Goal: Task Accomplishment & Management: Use online tool/utility

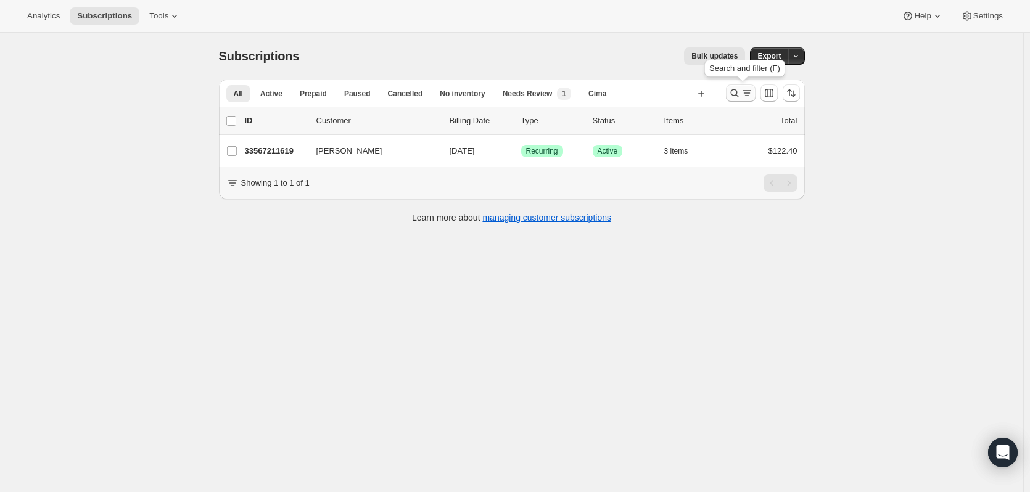
click at [735, 89] on icon "Search and filter results" at bounding box center [735, 93] width 12 height 12
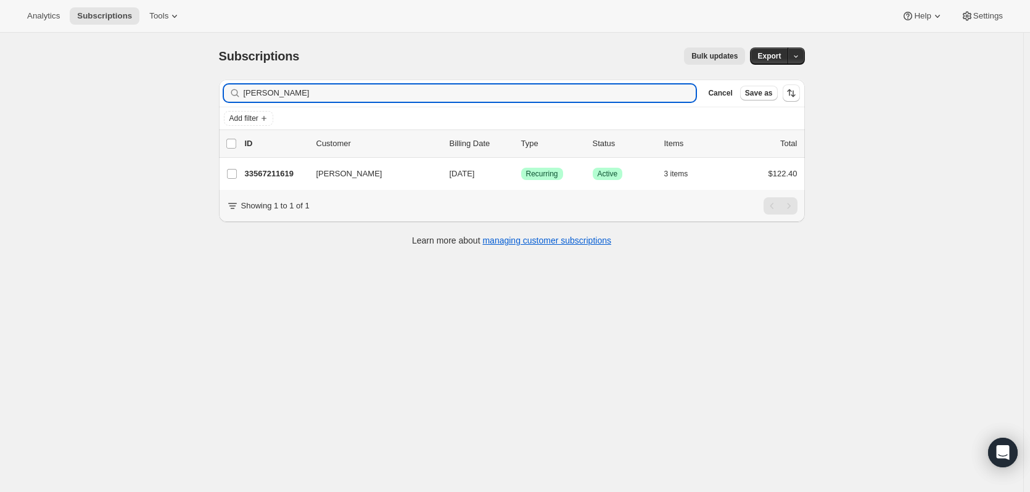
drag, startPoint x: 280, startPoint y: 93, endPoint x: 216, endPoint y: 88, distance: 64.4
click at [216, 88] on div "Filter subscribers Alice Lee Clear Cancel Save as Add filter 0 selected Update …" at bounding box center [507, 164] width 596 height 189
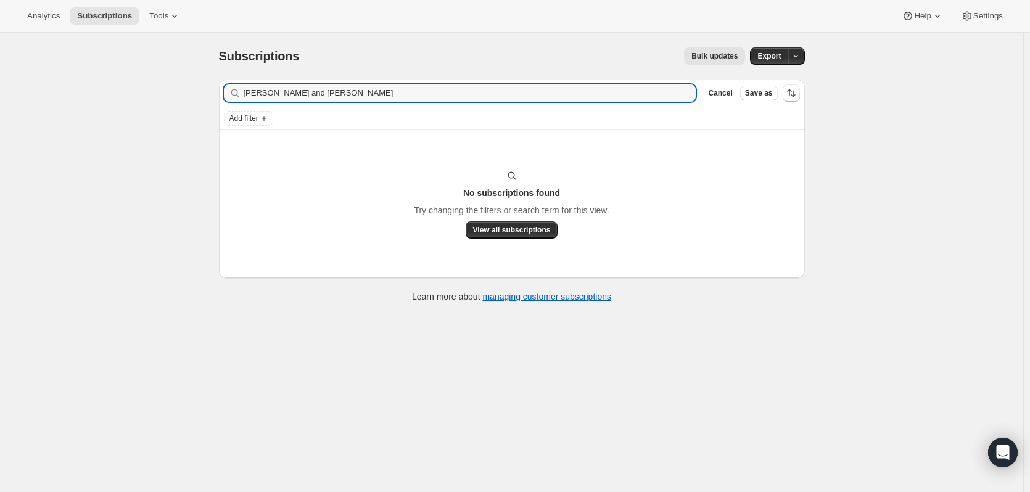
drag, startPoint x: 297, startPoint y: 91, endPoint x: 213, endPoint y: 83, distance: 83.7
click at [213, 83] on div "Filter subscribers Alan and Lori Haffner Clear Cancel Save as Add filter No sub…" at bounding box center [507, 193] width 596 height 246
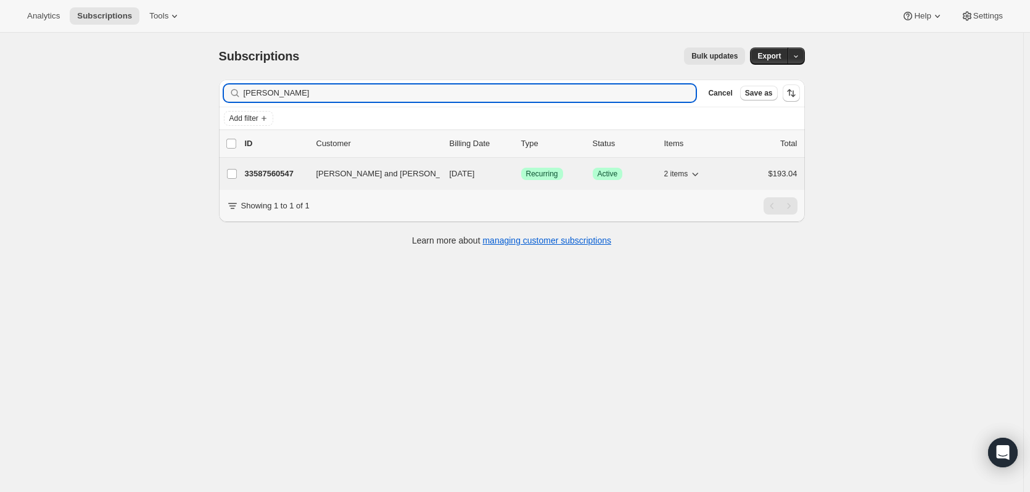
type input "[PERSON_NAME]"
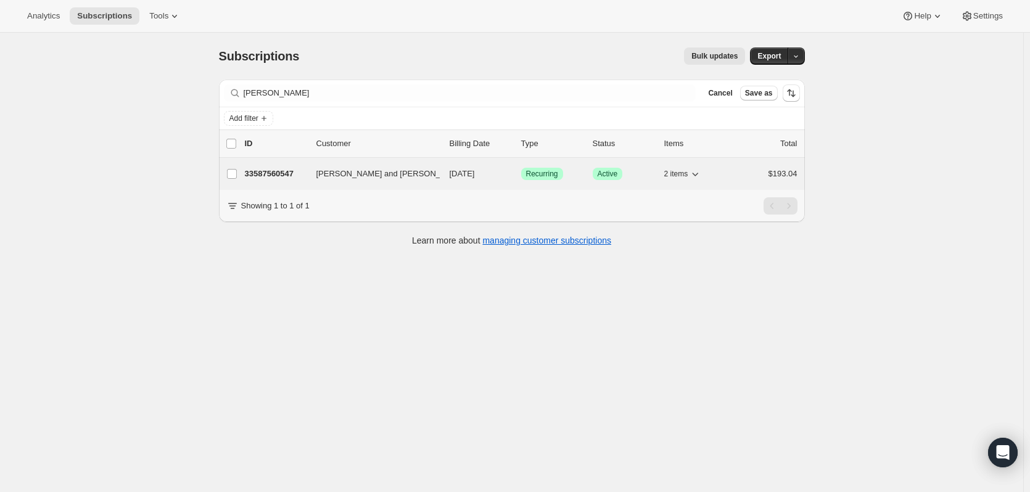
click at [267, 172] on p "33587560547" at bounding box center [276, 174] width 62 height 12
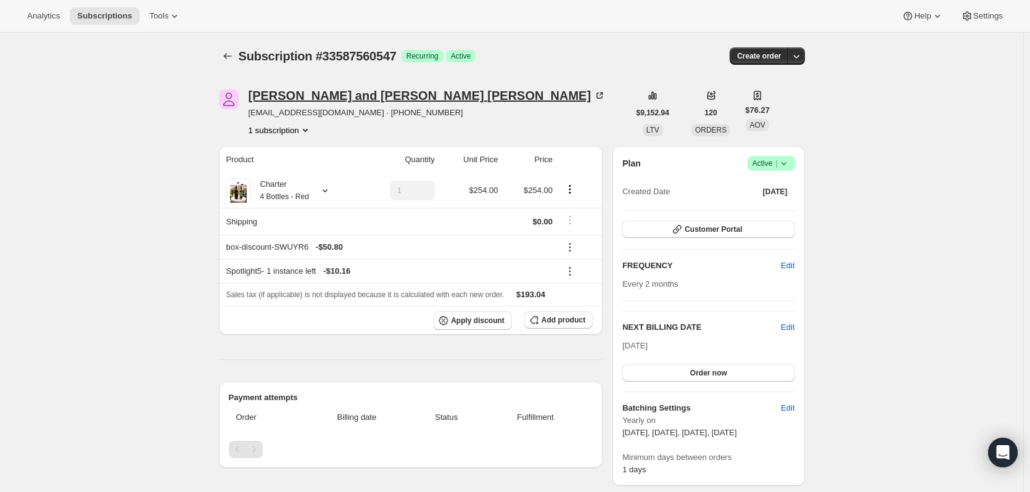
click at [279, 94] on div "Alan and Lori Haffner" at bounding box center [428, 95] width 358 height 12
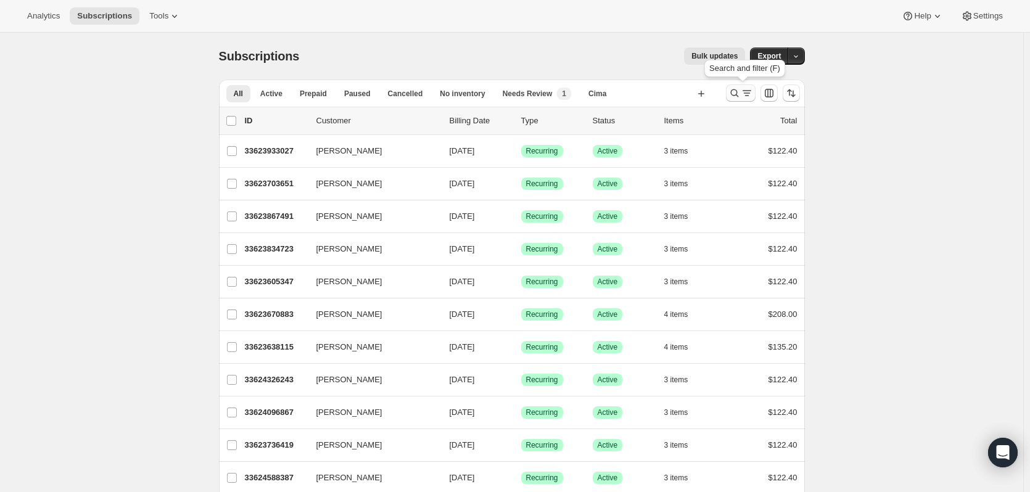
click at [748, 94] on icon "Search and filter results" at bounding box center [747, 93] width 12 height 12
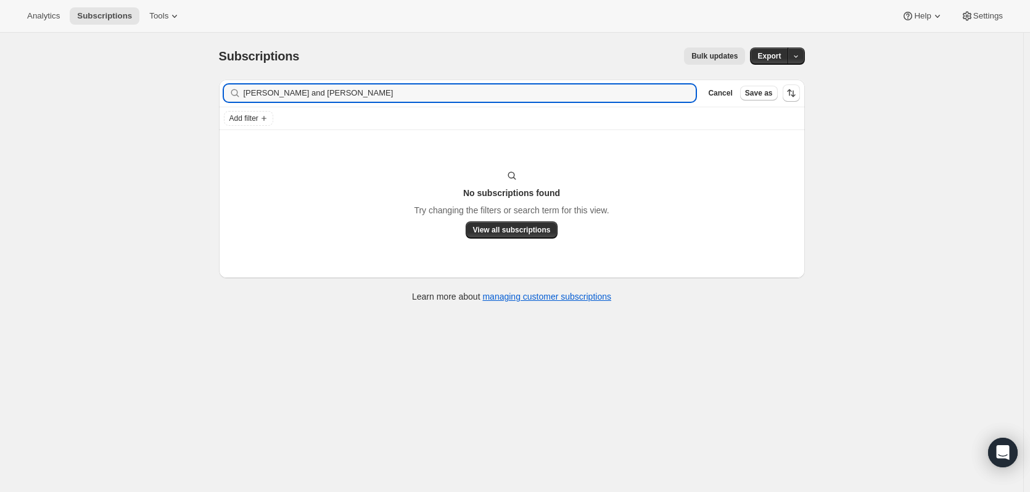
drag, startPoint x: 296, startPoint y: 90, endPoint x: 207, endPoint y: 88, distance: 88.9
click at [207, 88] on div "Subscriptions. This page is ready Subscriptions Bulk updates More actions Bulk …" at bounding box center [512, 174] width 616 height 283
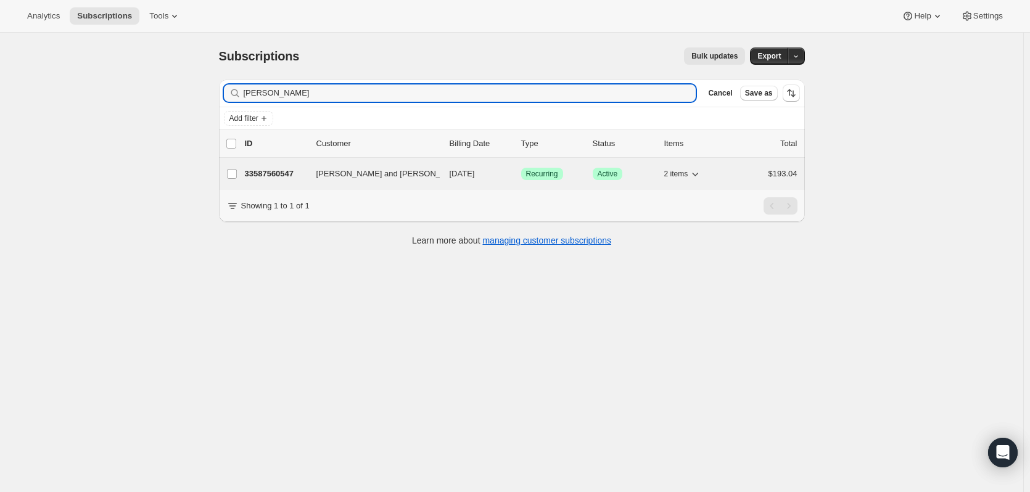
type input "[PERSON_NAME]"
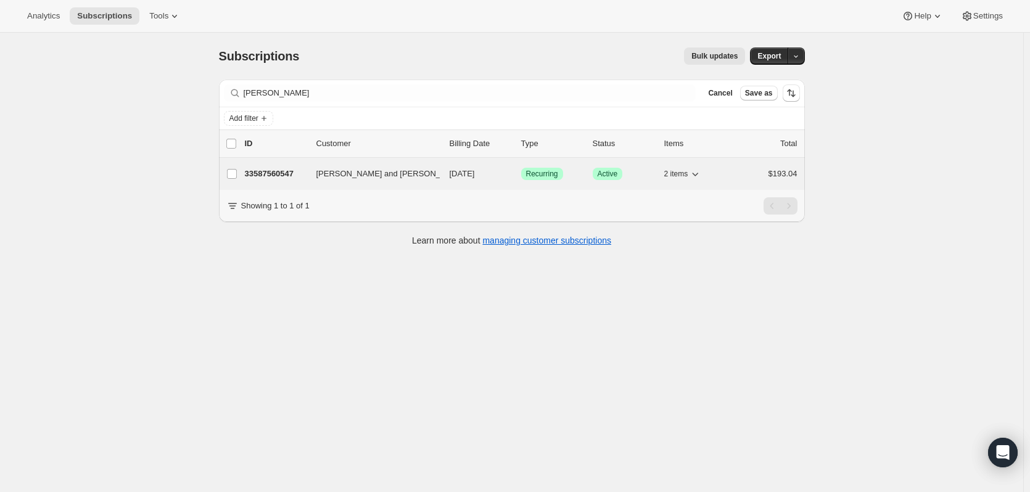
click at [706, 177] on div "2 items" at bounding box center [695, 173] width 62 height 17
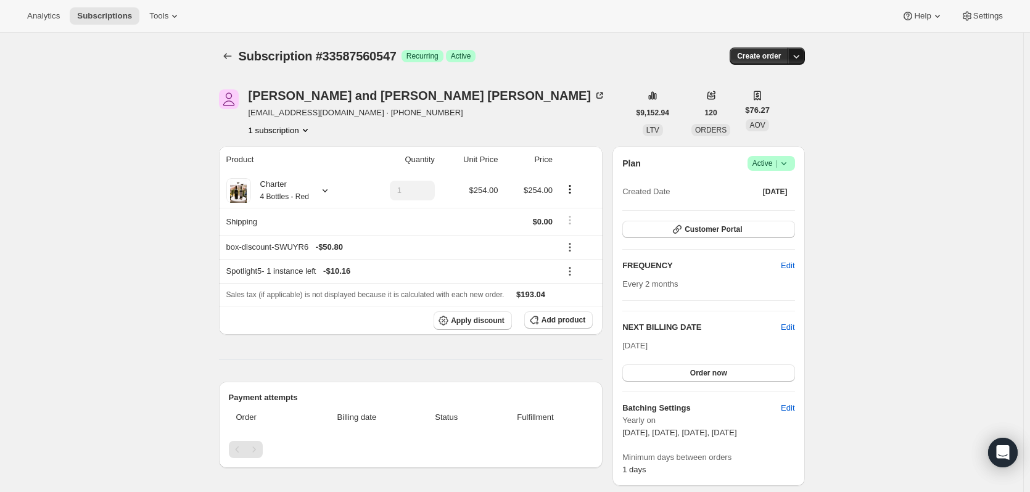
click at [800, 52] on icon "button" at bounding box center [796, 56] width 12 height 12
click at [776, 106] on span "Create custom one-time order" at bounding box center [747, 102] width 107 height 9
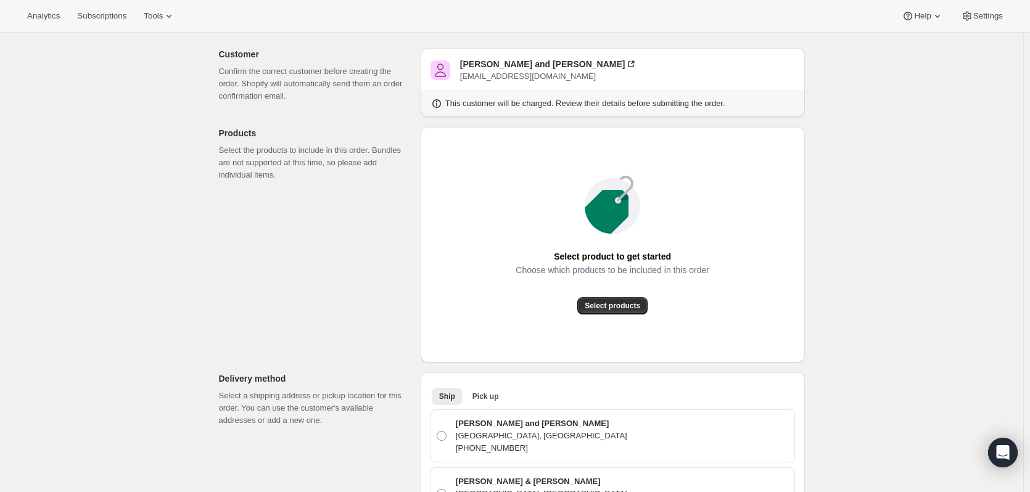
scroll to position [62, 0]
click at [624, 305] on span "Select products" at bounding box center [613, 305] width 56 height 10
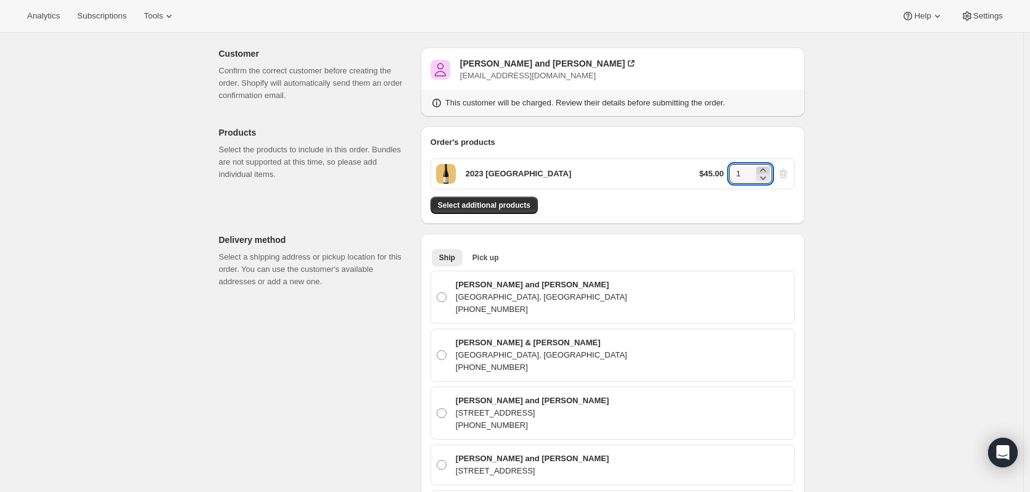
click at [763, 169] on icon at bounding box center [763, 170] width 12 height 12
type input "2"
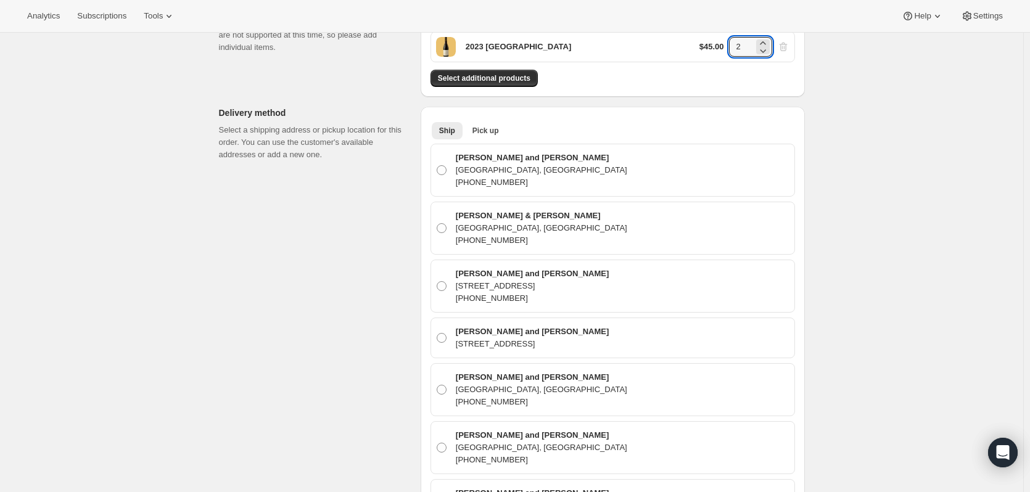
scroll to position [247, 0]
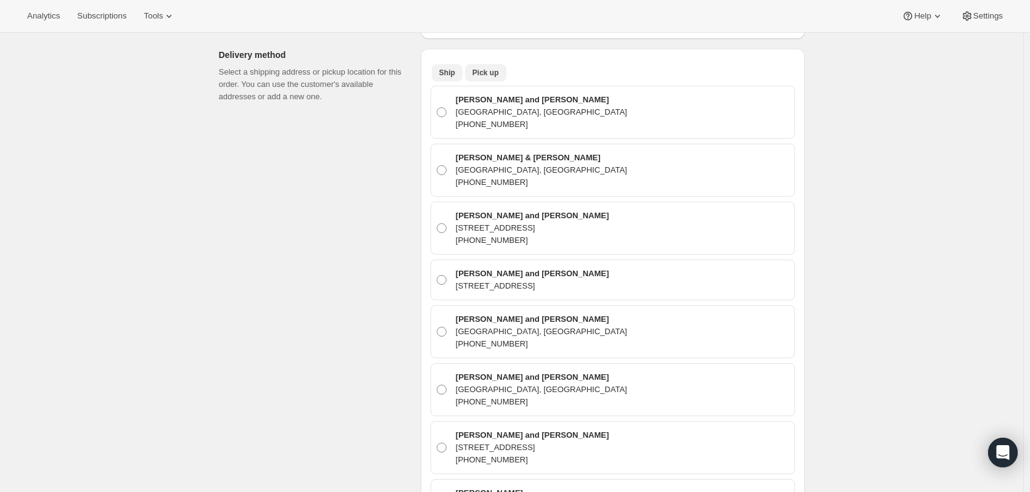
click at [487, 74] on span "Pick up" at bounding box center [486, 73] width 27 height 10
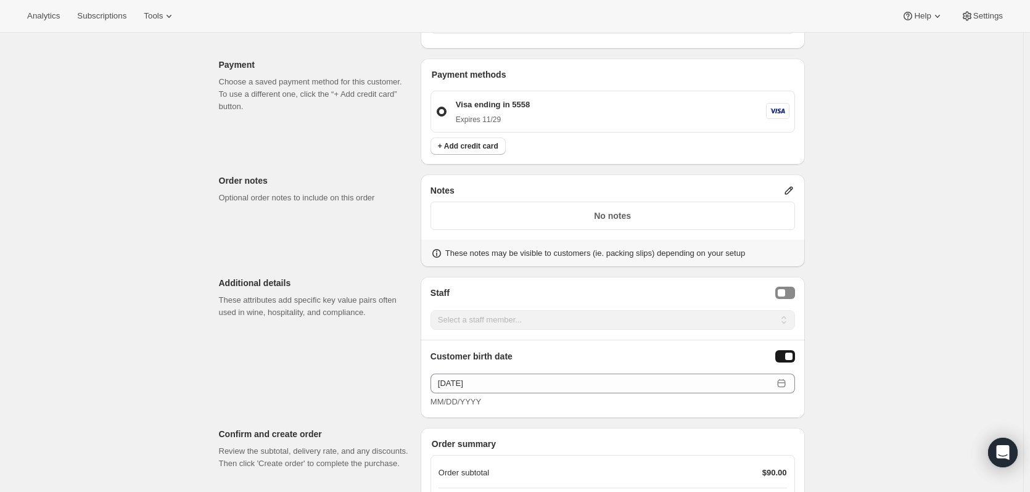
scroll to position [370, 0]
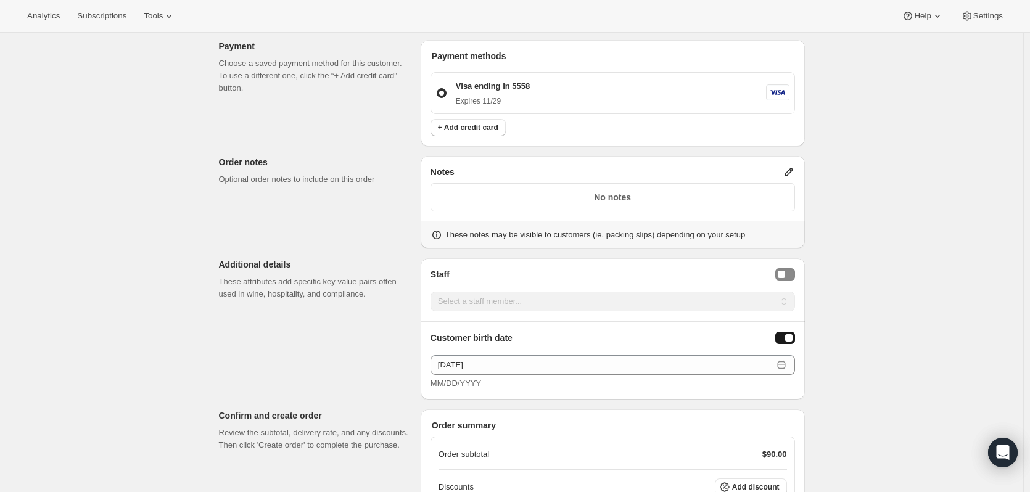
click at [705, 196] on p "No notes" at bounding box center [613, 197] width 349 height 12
click at [631, 196] on p "No notes" at bounding box center [613, 197] width 349 height 12
click at [795, 170] on icon at bounding box center [789, 172] width 12 height 12
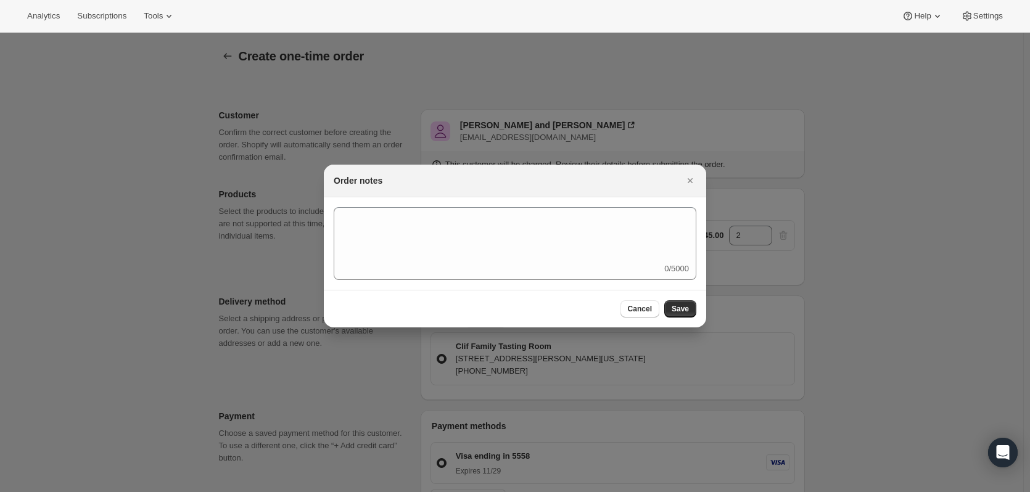
scroll to position [0, 0]
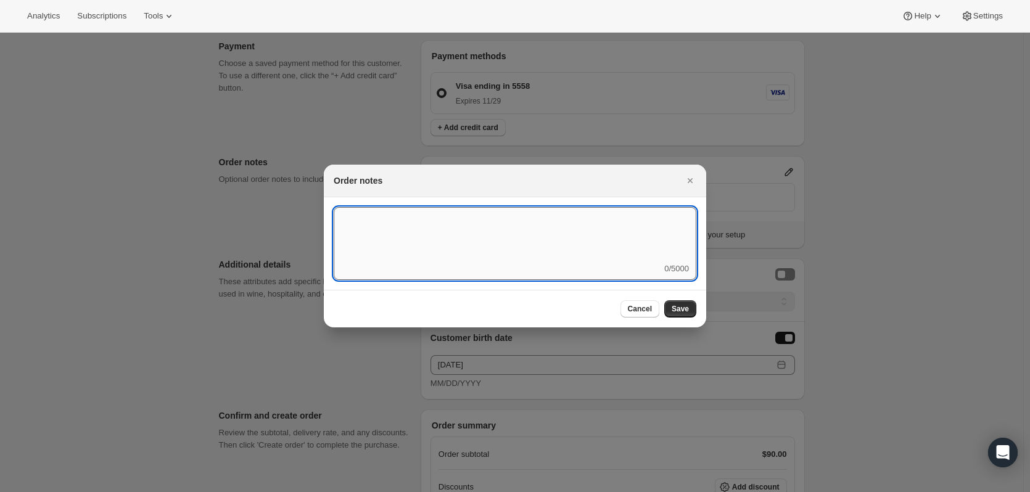
click at [598, 222] on textarea ":rf1:" at bounding box center [515, 235] width 363 height 56
type textarea "Order created on Sept 10 cc did not go through do to technical issue. Reprocess…"
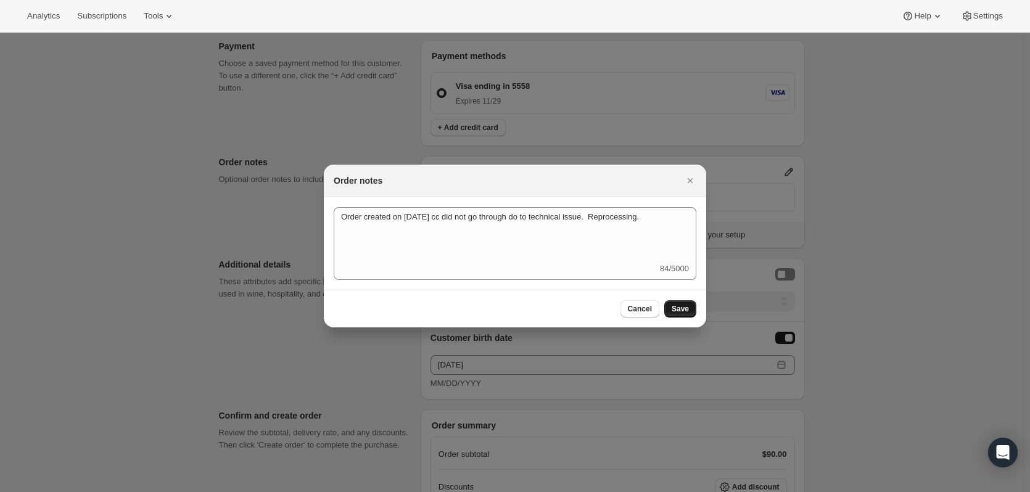
click at [681, 310] on span "Save" at bounding box center [680, 309] width 17 height 10
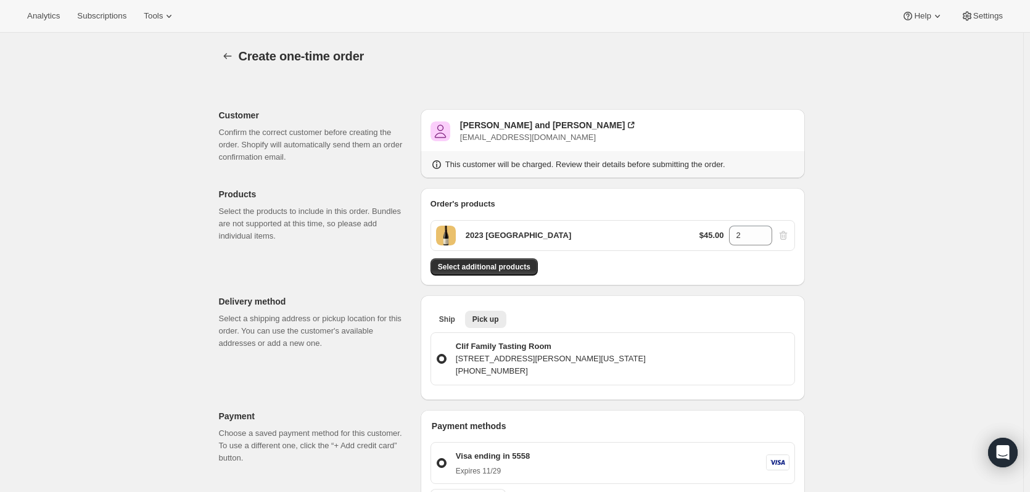
scroll to position [370, 0]
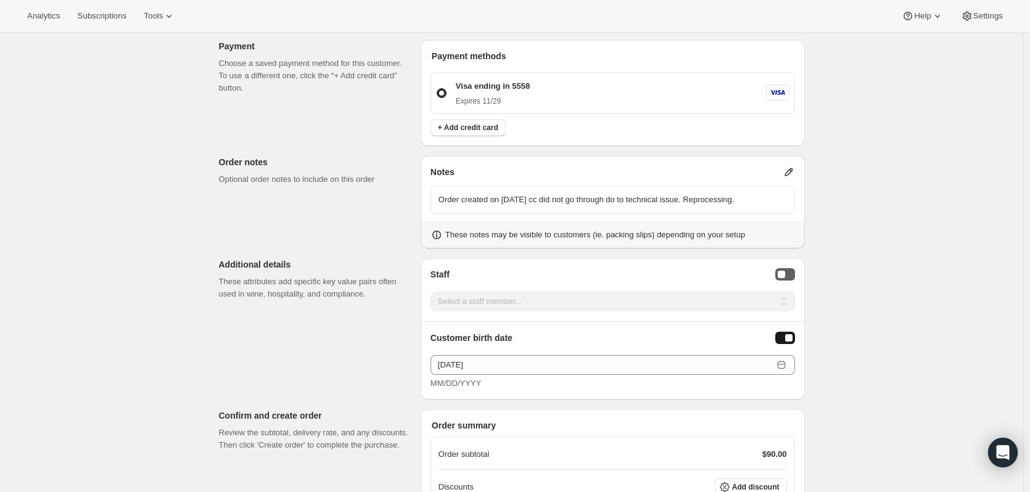
click at [792, 271] on button "Staff Selector" at bounding box center [786, 274] width 20 height 12
click at [788, 276] on div "Staff Selector" at bounding box center [788, 274] width 7 height 7
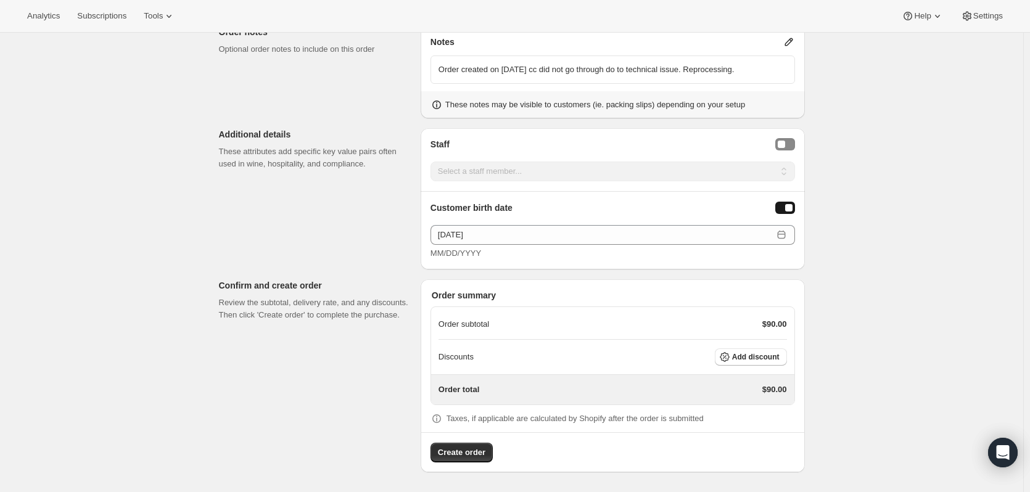
scroll to position [499, 0]
click at [768, 354] on span "Add discount" at bounding box center [756, 359] width 48 height 10
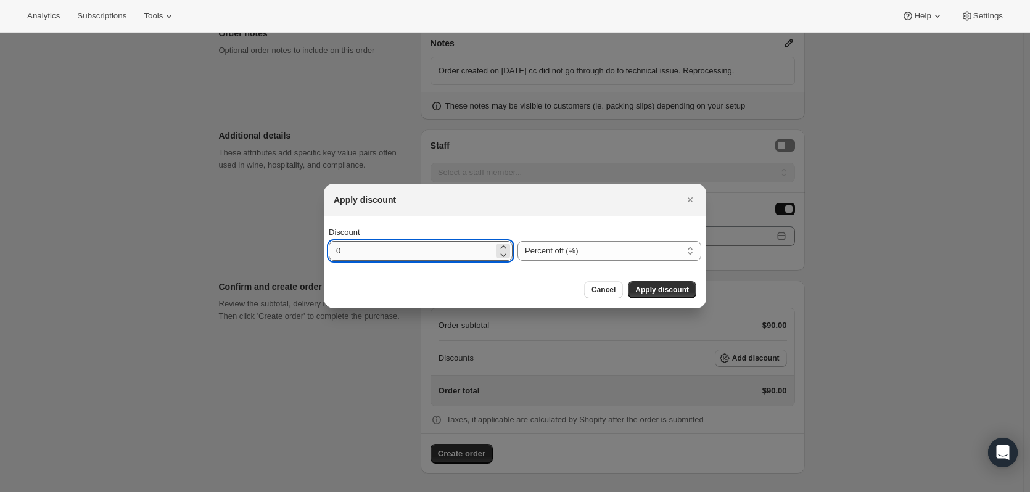
drag, startPoint x: 341, startPoint y: 251, endPoint x: 334, endPoint y: 250, distance: 6.9
click at [334, 250] on input "0" at bounding box center [411, 251] width 165 height 20
type input "20"
click at [681, 286] on span "Apply discount" at bounding box center [662, 290] width 54 height 10
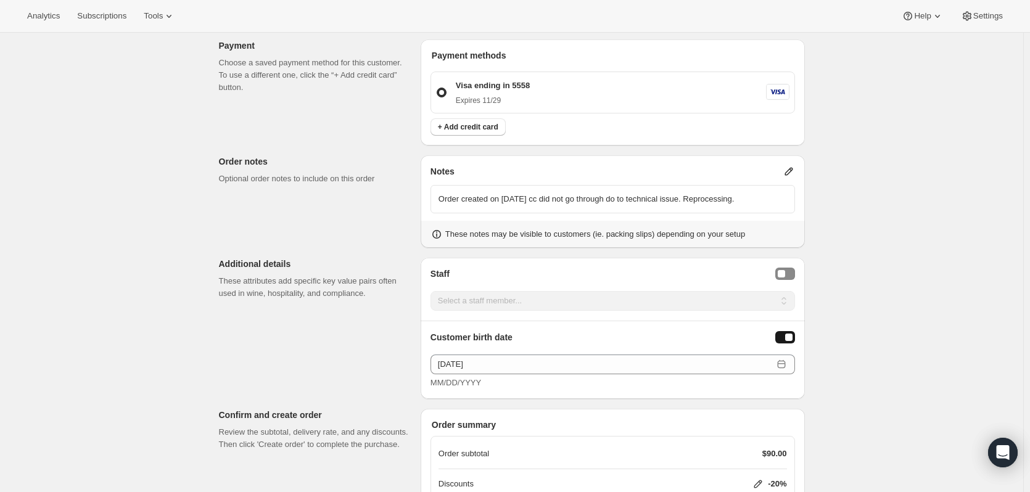
scroll to position [494, 0]
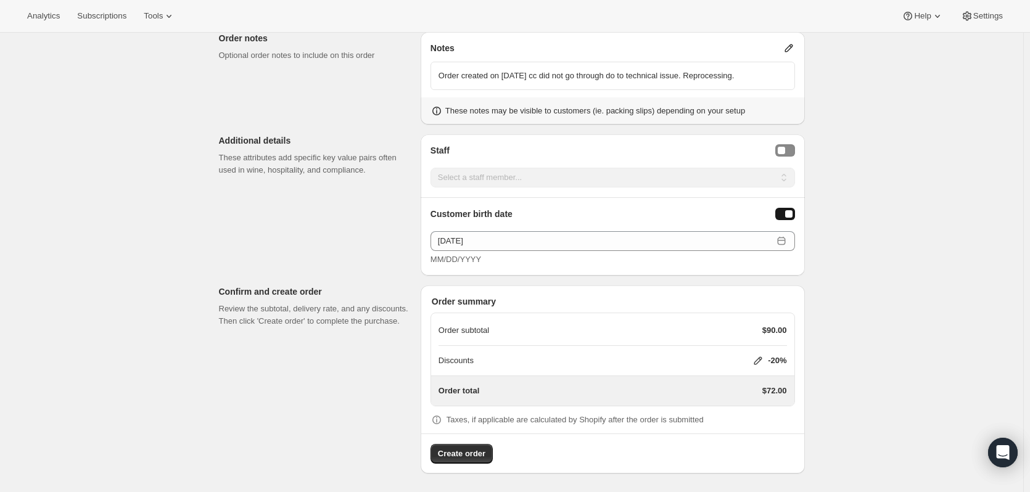
click at [758, 356] on icon at bounding box center [758, 361] width 12 height 12
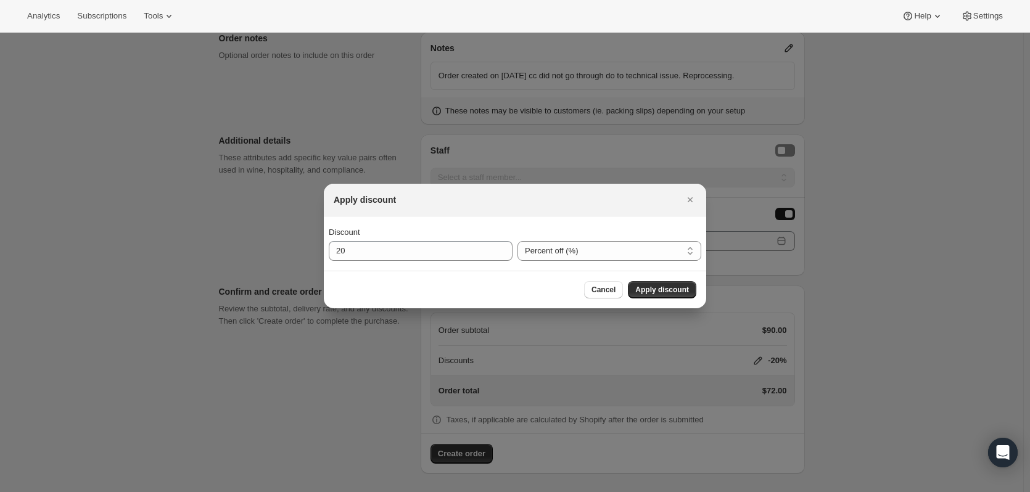
scroll to position [0, 0]
click at [531, 249] on select "Percent off (%) Amount off ($)" at bounding box center [610, 251] width 184 height 20
select select "fixedAmount"
click at [518, 241] on select "Percent off (%) Amount off ($)" at bounding box center [610, 251] width 184 height 20
drag, startPoint x: 357, startPoint y: 250, endPoint x: 326, endPoint y: 248, distance: 30.3
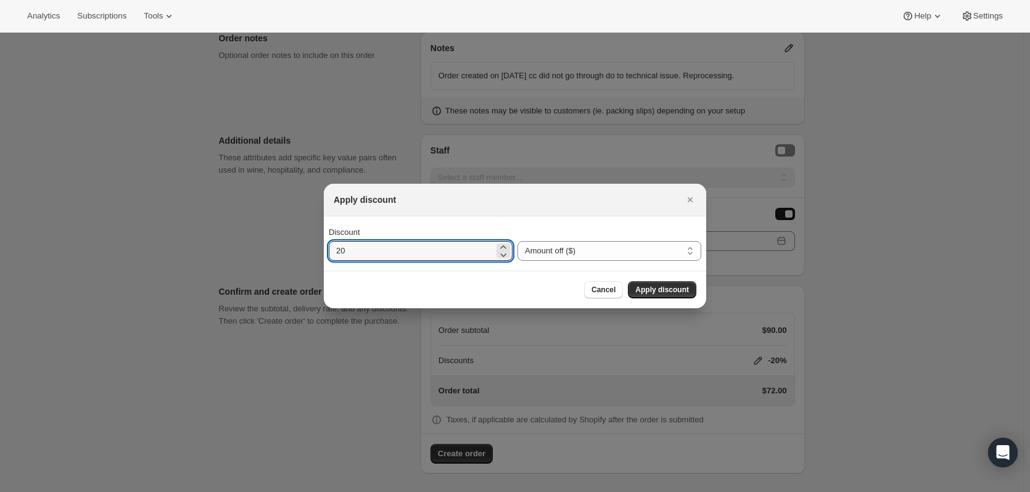
click at [326, 248] on div "Discount 20 Percent off (%) Amount off ($) Amount off ($)" at bounding box center [515, 244] width 383 height 54
click at [503, 257] on icon ":rf3:" at bounding box center [503, 255] width 12 height 12
type input "15.8"
drag, startPoint x: 456, startPoint y: 248, endPoint x: 330, endPoint y: 244, distance: 125.9
click at [330, 244] on input "15.8" at bounding box center [411, 251] width 165 height 20
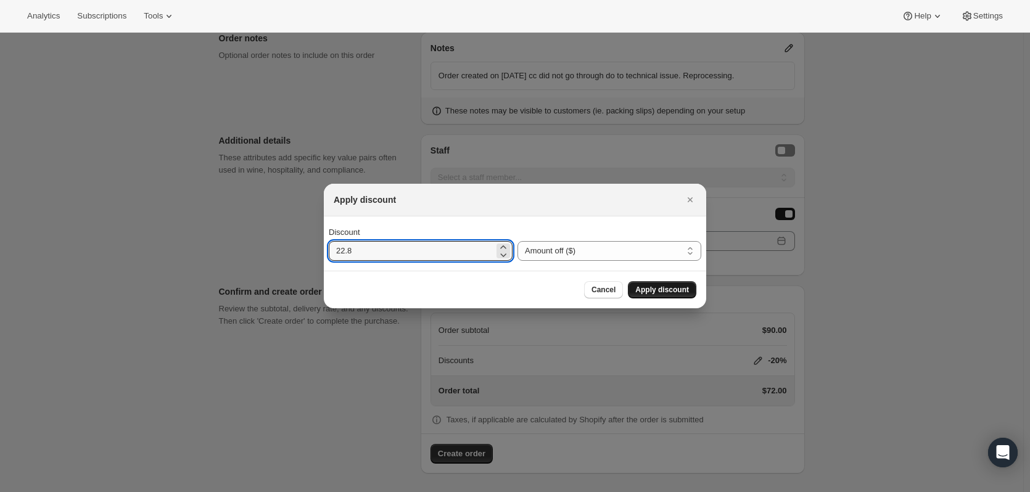
type input "22.8"
click at [647, 286] on span "Apply discount" at bounding box center [662, 290] width 54 height 10
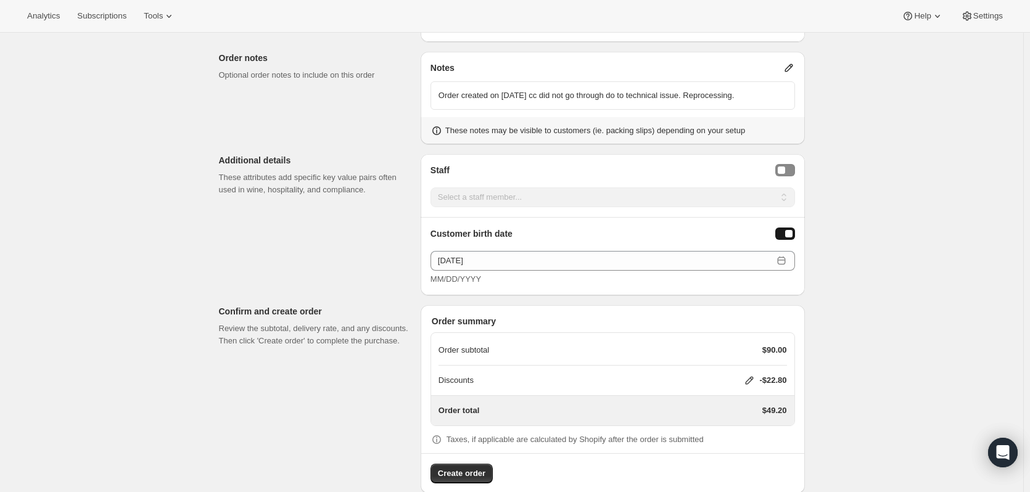
scroll to position [494, 0]
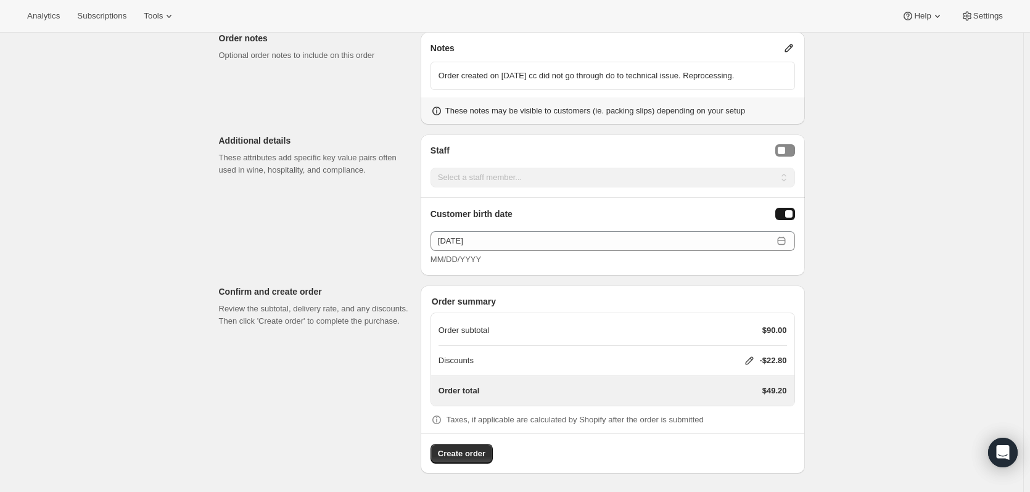
click at [748, 359] on icon at bounding box center [749, 361] width 12 height 12
select select "fixedAmount"
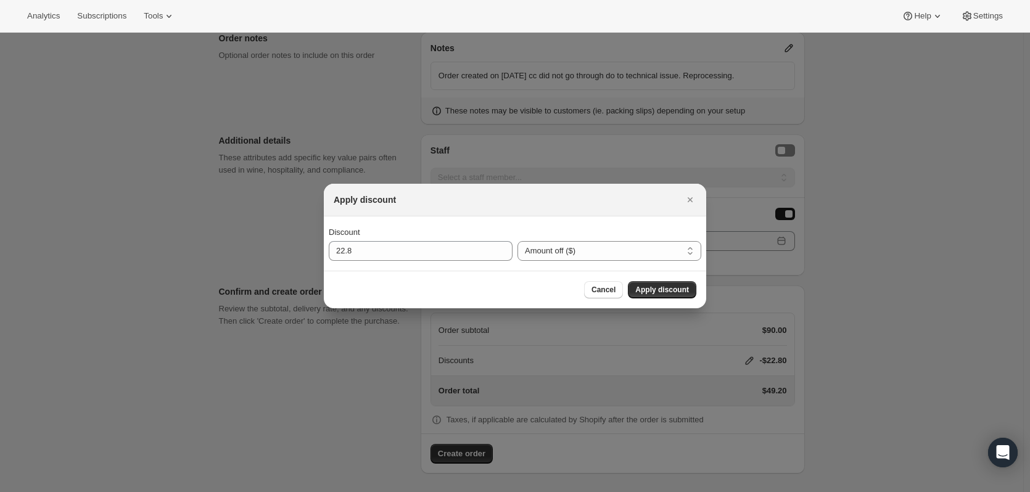
scroll to position [0, 0]
click at [652, 291] on span "Apply discount" at bounding box center [662, 290] width 54 height 10
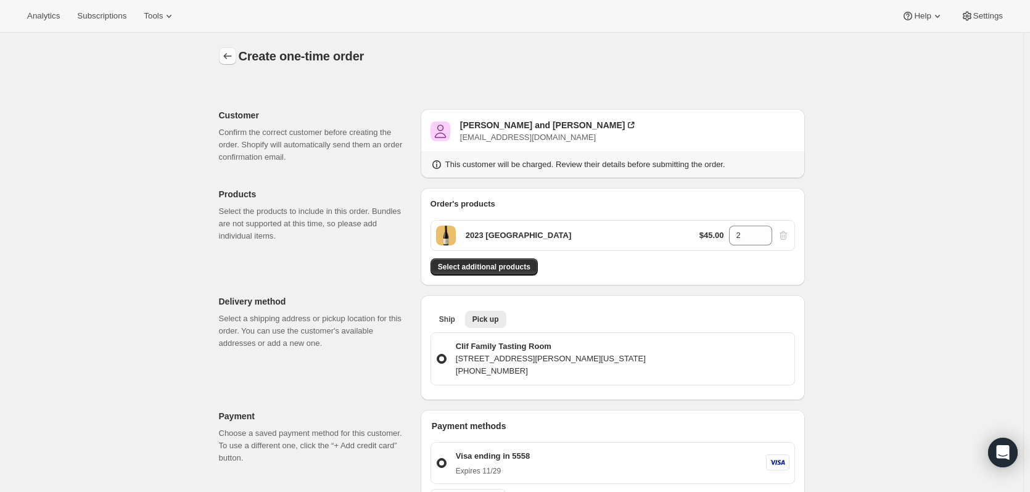
click at [234, 58] on icon "button" at bounding box center [227, 56] width 12 height 12
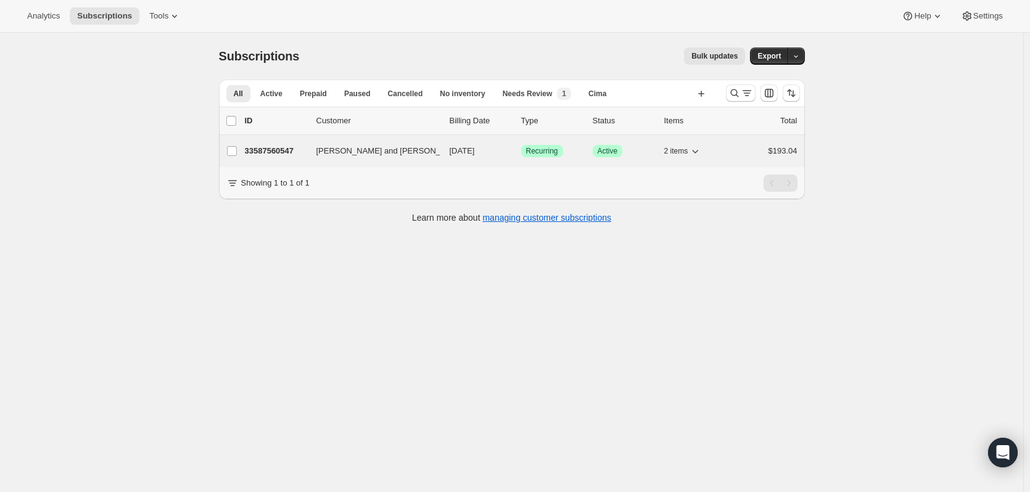
click at [277, 147] on p "33587560547" at bounding box center [276, 151] width 62 height 12
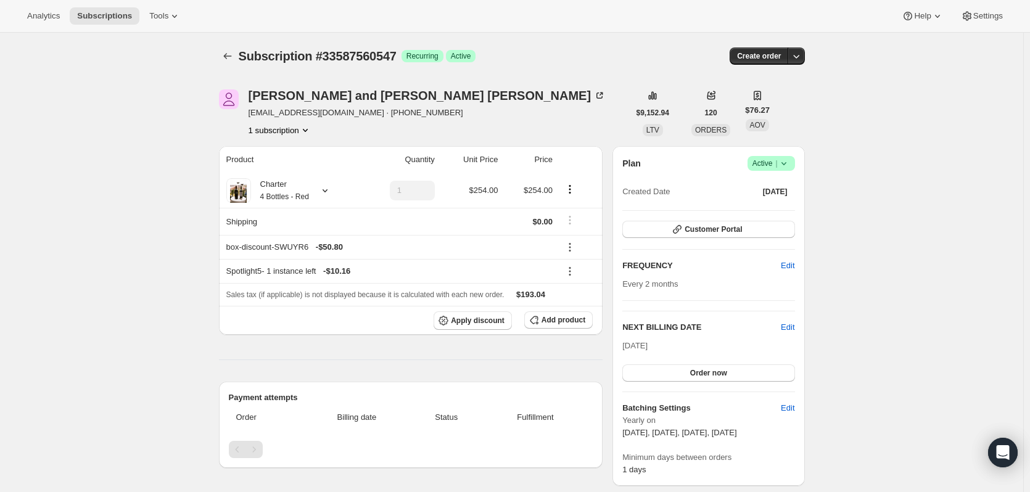
click at [778, 46] on div "Subscription #33587560547. This page is ready Subscription #33587560547 Success…" at bounding box center [512, 56] width 586 height 47
click at [798, 56] on icon "button" at bounding box center [796, 56] width 12 height 12
click at [792, 104] on span "Create custom one-time order" at bounding box center [747, 102] width 107 height 9
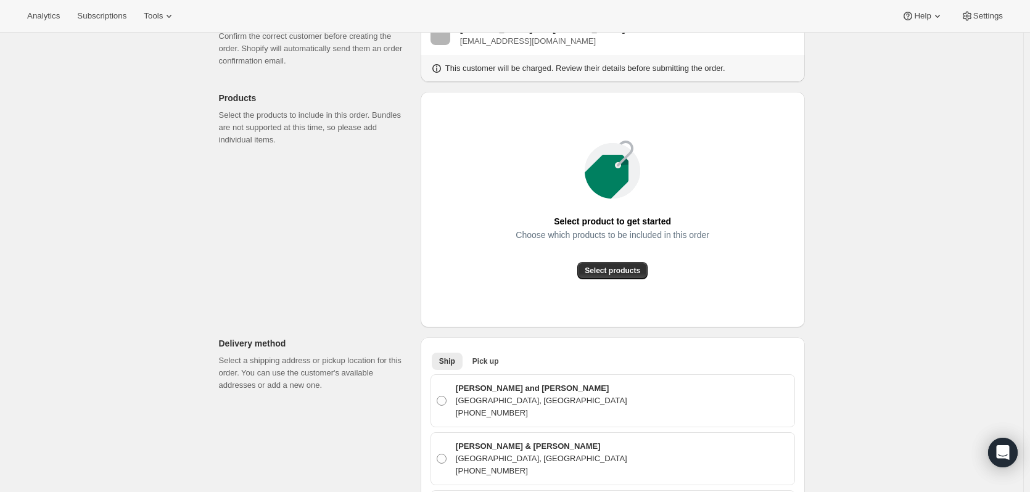
scroll to position [123, 0]
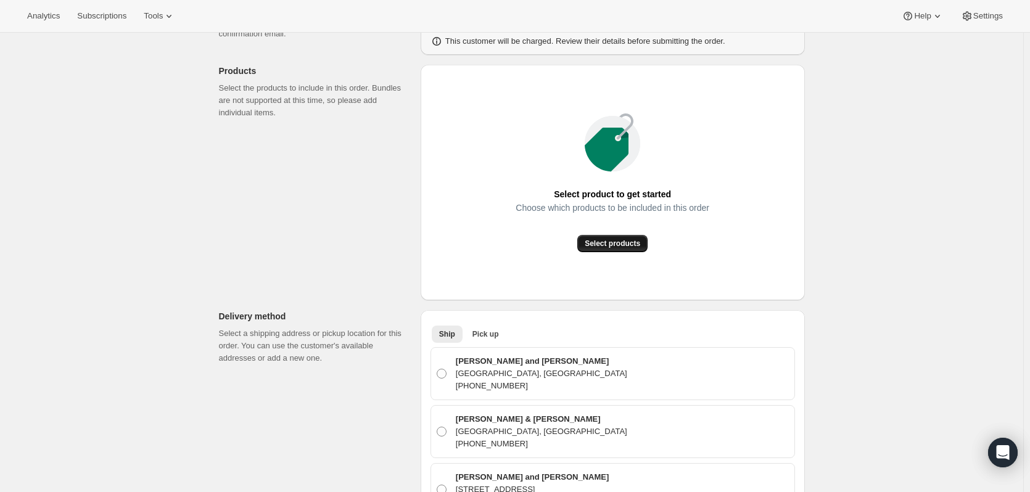
click at [608, 244] on span "Select products" at bounding box center [613, 244] width 56 height 10
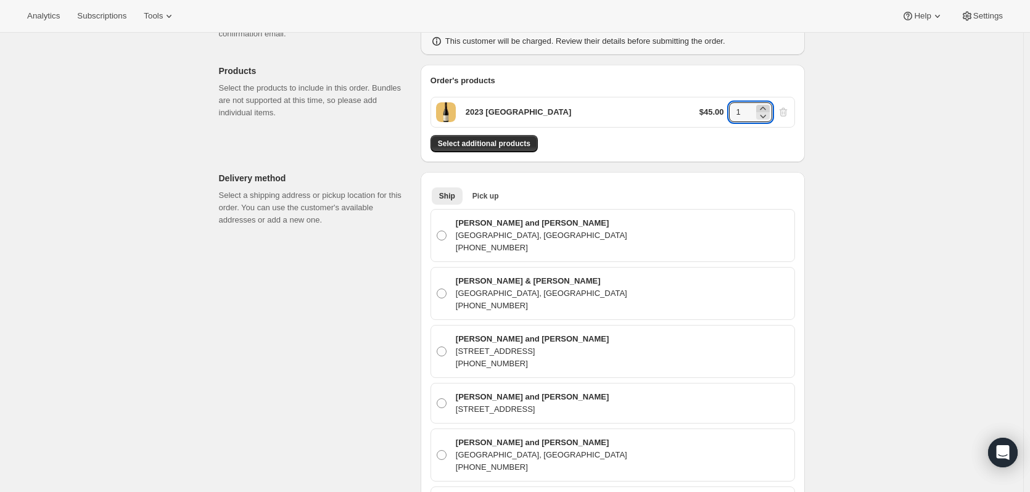
click at [766, 109] on icon at bounding box center [763, 108] width 6 height 3
type input "2"
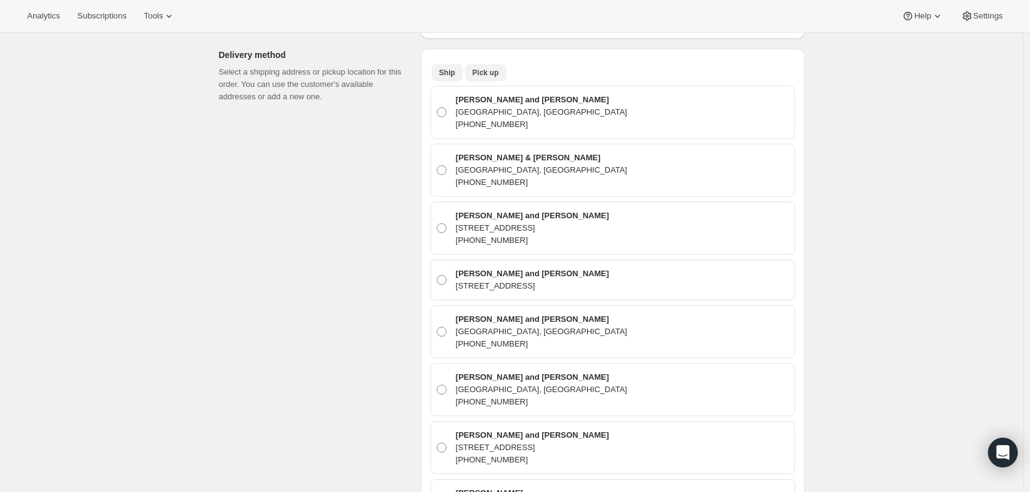
click at [496, 74] on span "Pick up" at bounding box center [486, 73] width 27 height 10
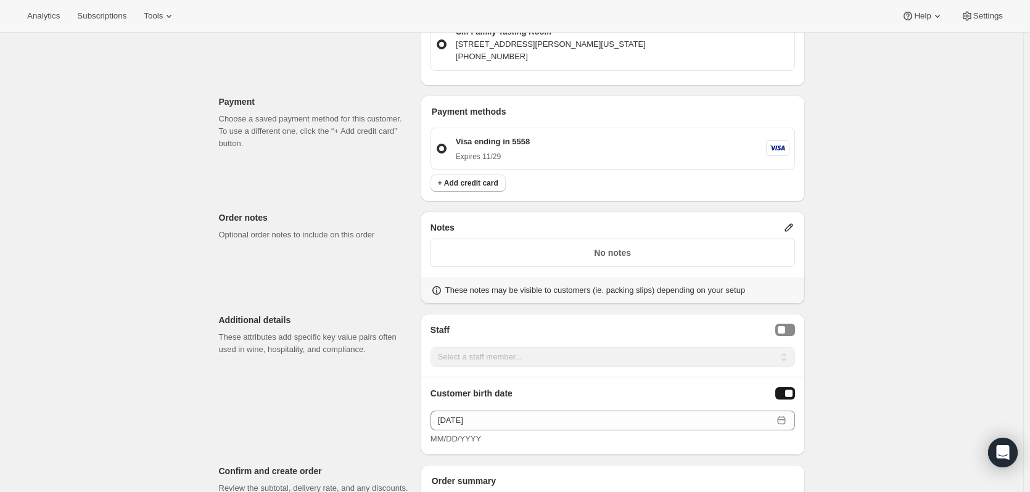
scroll to position [370, 0]
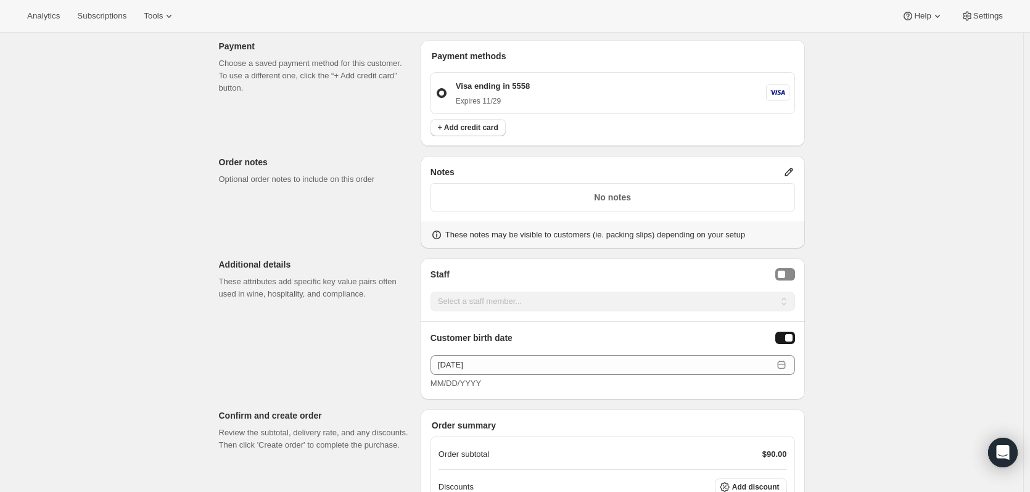
click at [792, 176] on icon at bounding box center [789, 172] width 12 height 12
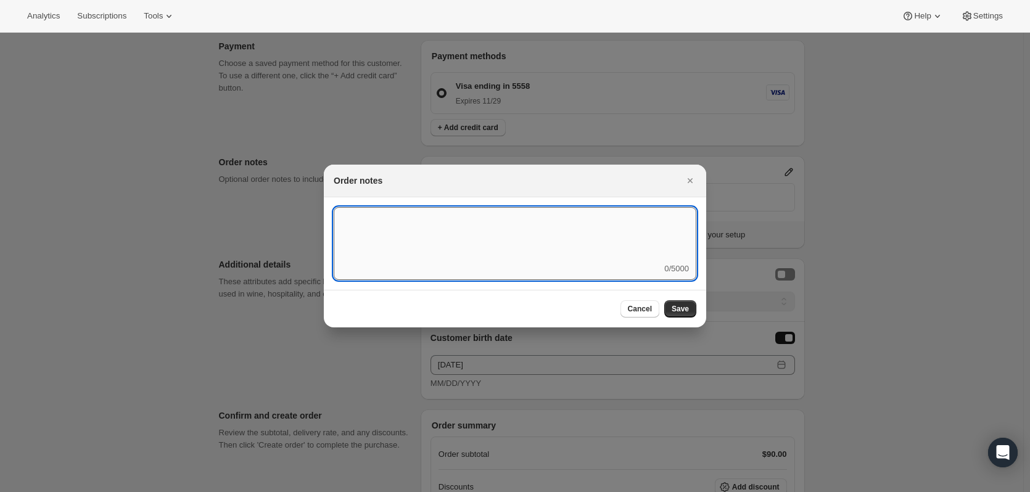
click at [606, 219] on textarea ":r53:" at bounding box center [515, 235] width 363 height 56
click at [490, 217] on textarea "Order #320559 did not process due to tecnical erorr." at bounding box center [515, 235] width 363 height 56
click at [553, 220] on textarea "Order #320559 did not process due to technical error." at bounding box center [515, 235] width 363 height 56
type textarea "Order #320559 did not process due to technical error. Reprocessing."
click at [684, 310] on span "Save" at bounding box center [680, 309] width 17 height 10
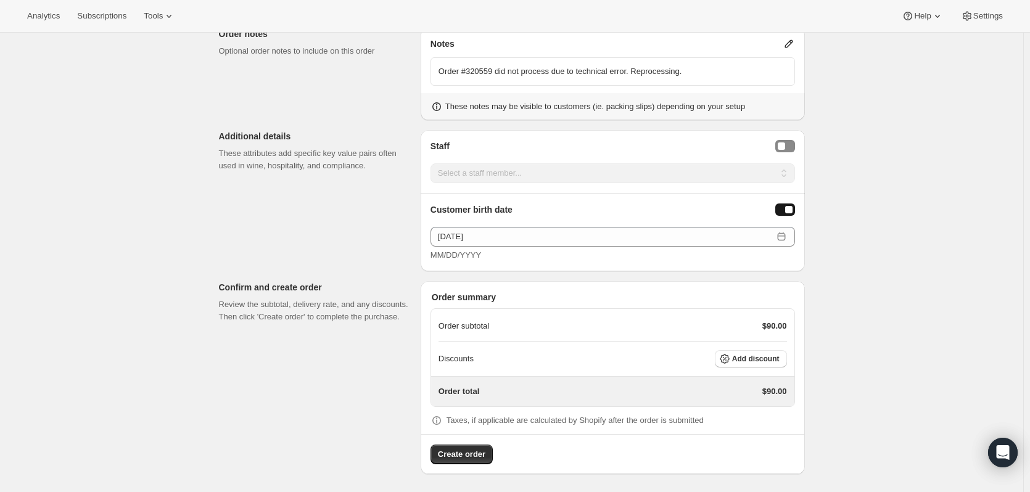
scroll to position [499, 0]
click at [764, 357] on span "Add discount" at bounding box center [756, 359] width 48 height 10
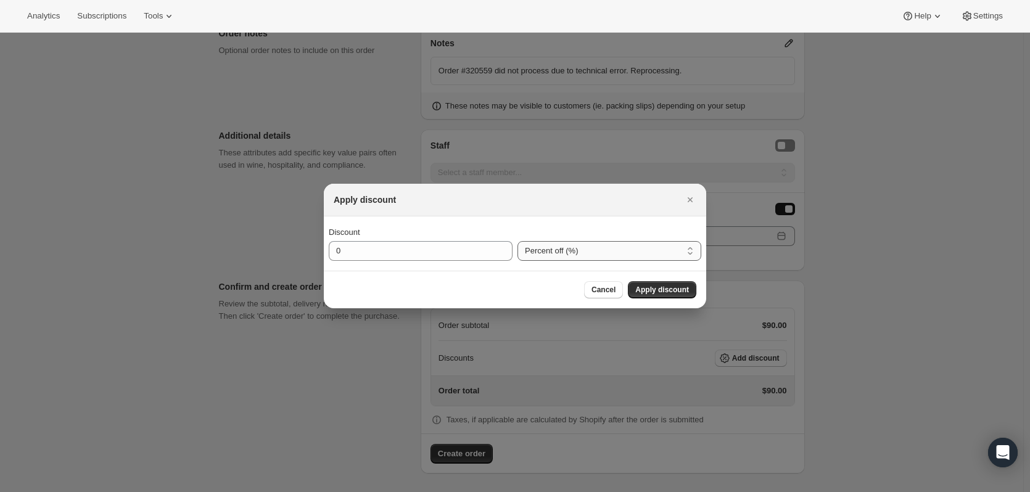
click at [544, 254] on select "Percent off (%) Amount off ($)" at bounding box center [610, 251] width 184 height 20
select select "fixedAmount"
click at [518, 241] on select "Percent off (%) Amount off ($)" at bounding box center [610, 251] width 184 height 20
click at [352, 251] on input "0" at bounding box center [411, 251] width 165 height 20
drag, startPoint x: 352, startPoint y: 251, endPoint x: 325, endPoint y: 249, distance: 27.3
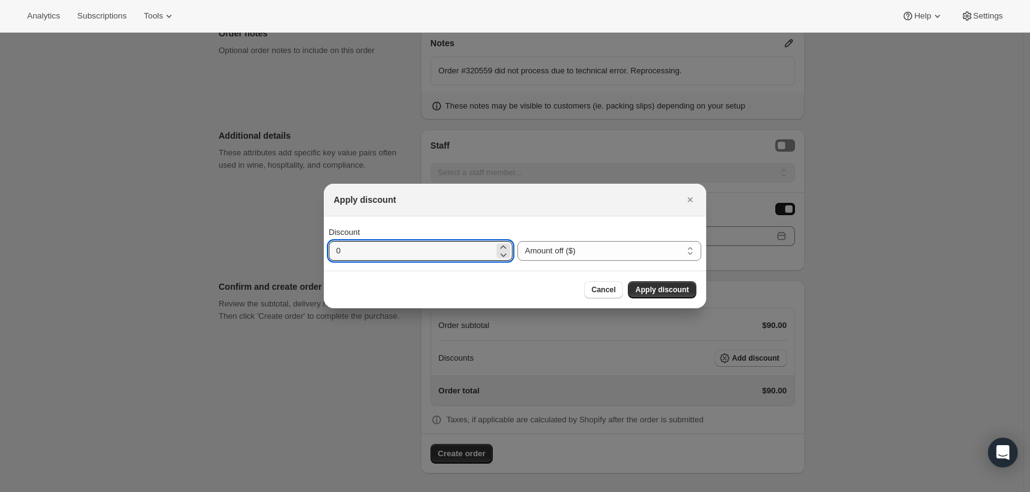
click at [325, 249] on div "Discount 0 Percent off (%) Amount off ($) Amount off ($)" at bounding box center [515, 244] width 383 height 54
type input "22.8"
click at [663, 288] on span "Apply discount" at bounding box center [662, 290] width 54 height 10
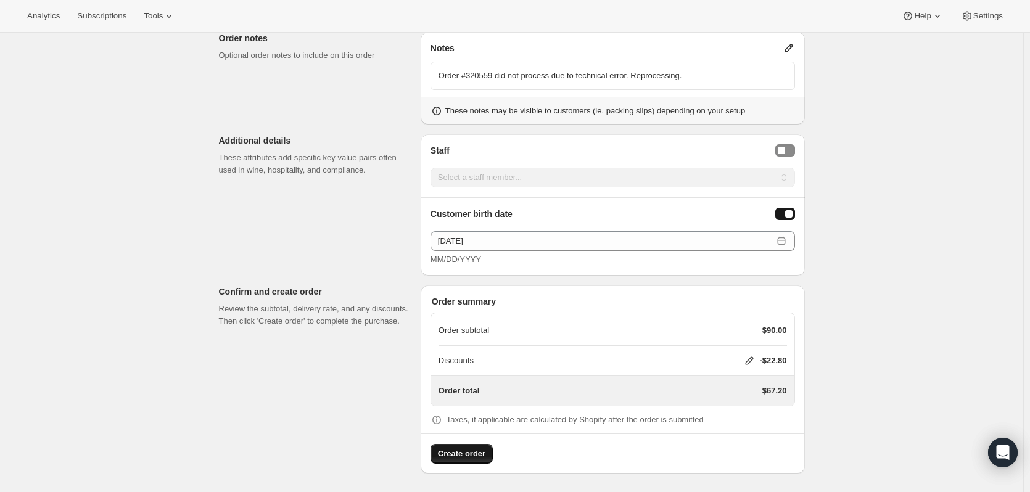
click at [481, 451] on span "Create order" at bounding box center [462, 454] width 48 height 12
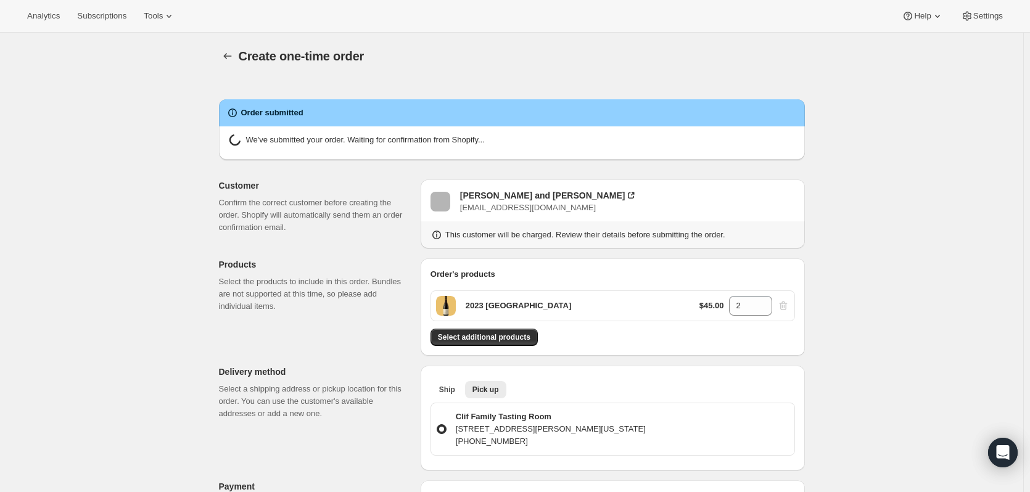
radio input "true"
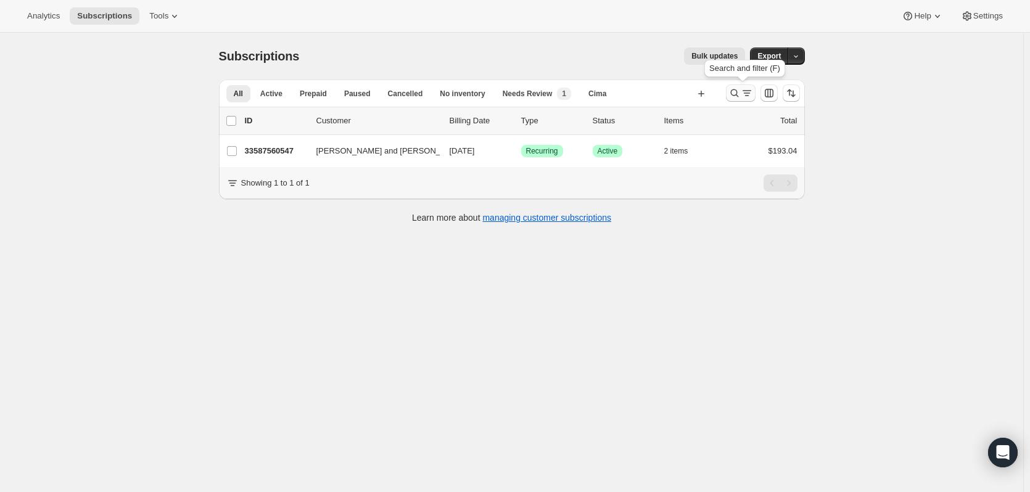
click at [744, 93] on icon "Search and filter results" at bounding box center [747, 93] width 12 height 12
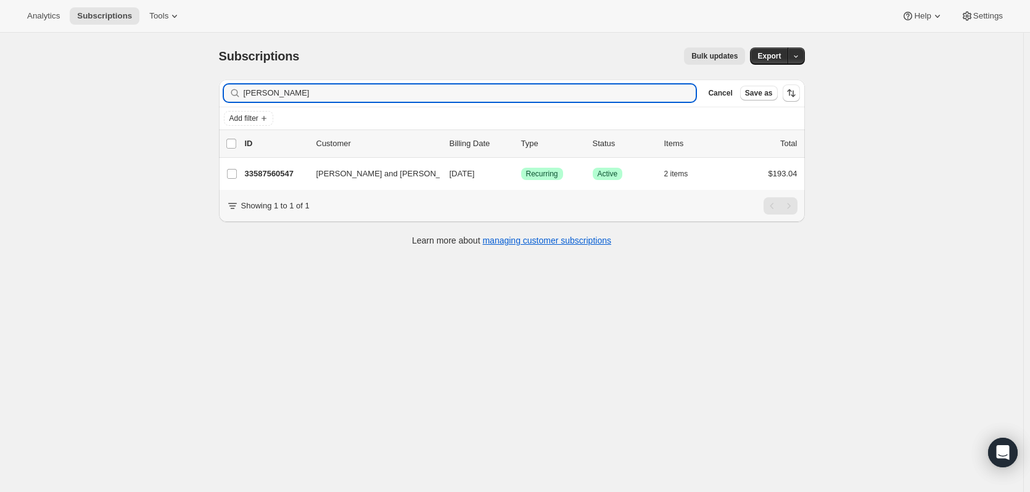
drag, startPoint x: 291, startPoint y: 92, endPoint x: 198, endPoint y: 89, distance: 92.6
click at [198, 89] on div "Subscriptions. This page is ready Subscriptions Bulk updates More actions Bulk …" at bounding box center [512, 279] width 1024 height 492
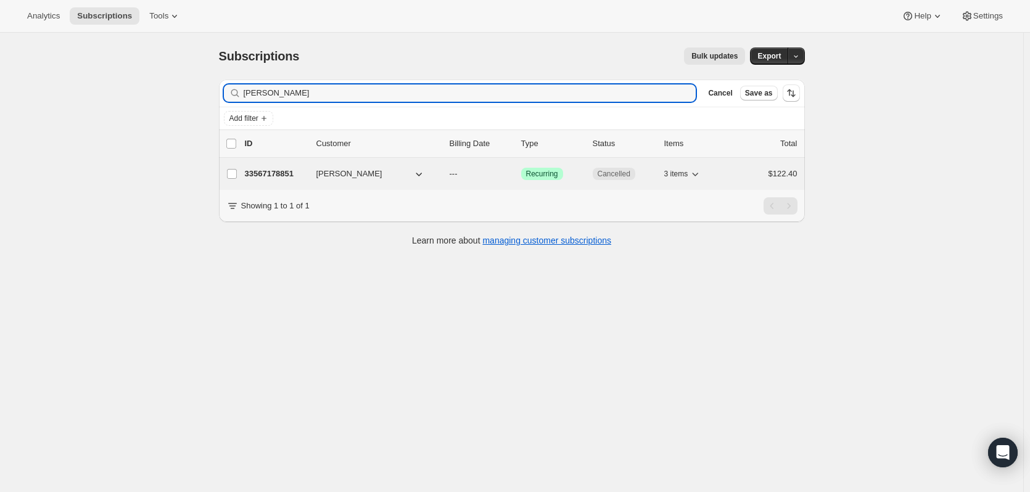
type input "[PERSON_NAME]"
click at [264, 173] on p "33567178851" at bounding box center [276, 174] width 62 height 12
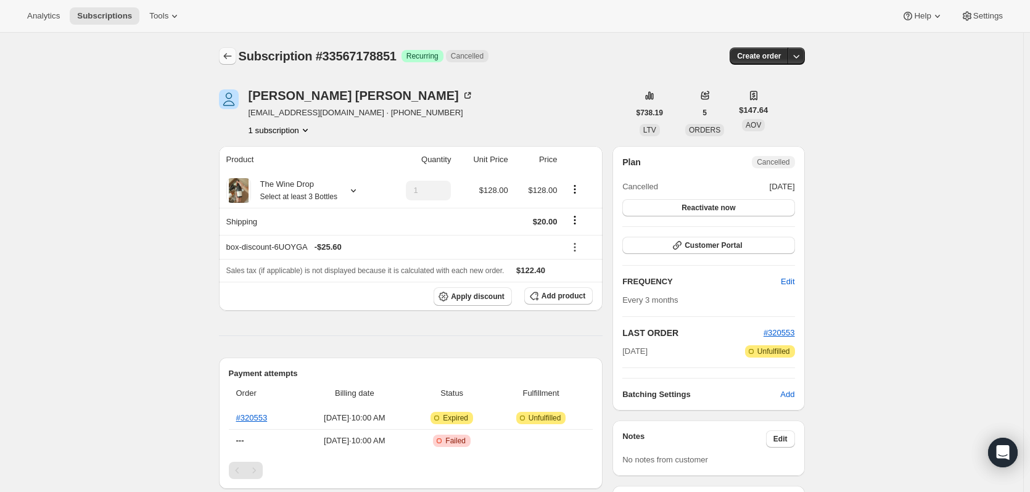
click at [234, 56] on icon "Subscriptions" at bounding box center [227, 56] width 12 height 12
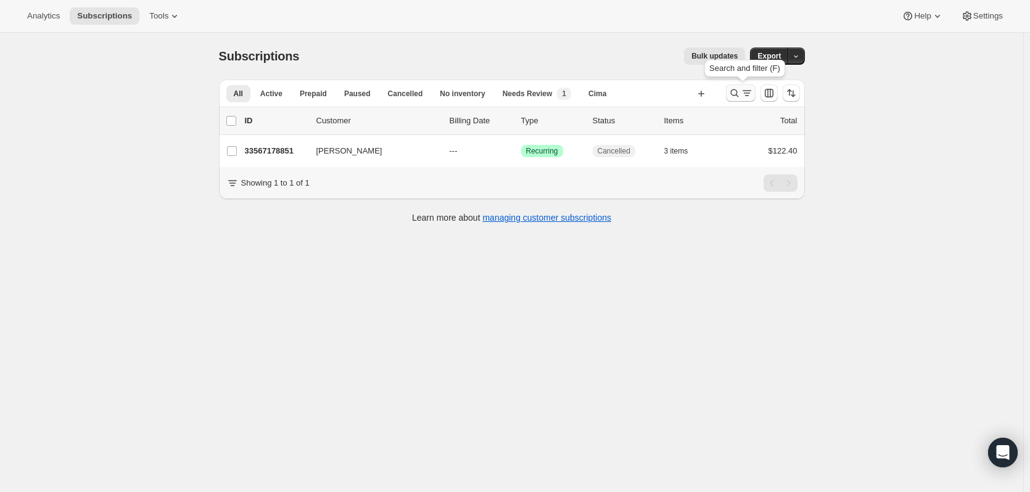
click at [751, 96] on icon "Search and filter results" at bounding box center [747, 93] width 12 height 12
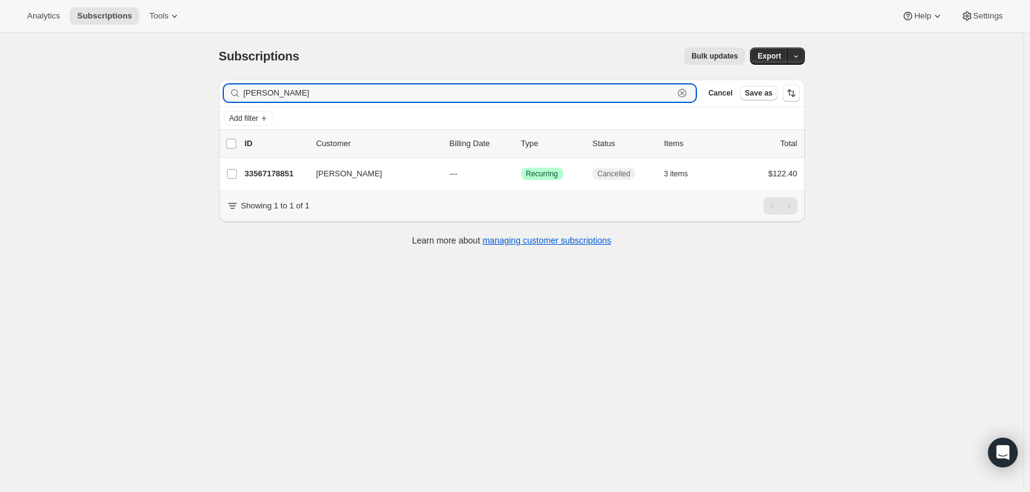
drag, startPoint x: 308, startPoint y: 91, endPoint x: 204, endPoint y: 82, distance: 104.6
click at [204, 82] on div "Subscriptions. This page is ready Subscriptions Bulk updates More actions Bulk …" at bounding box center [512, 279] width 1024 height 492
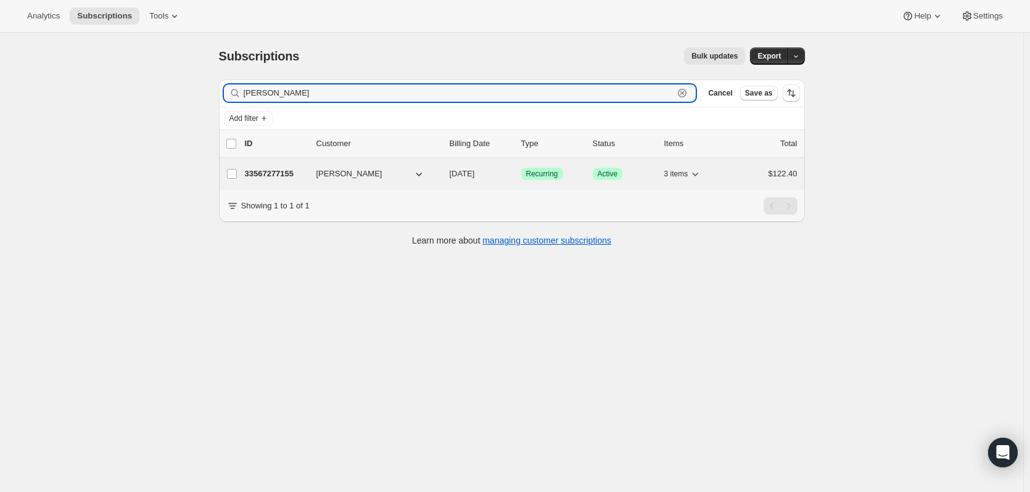
type input "[PERSON_NAME]"
click at [268, 173] on p "33567277155" at bounding box center [276, 174] width 62 height 12
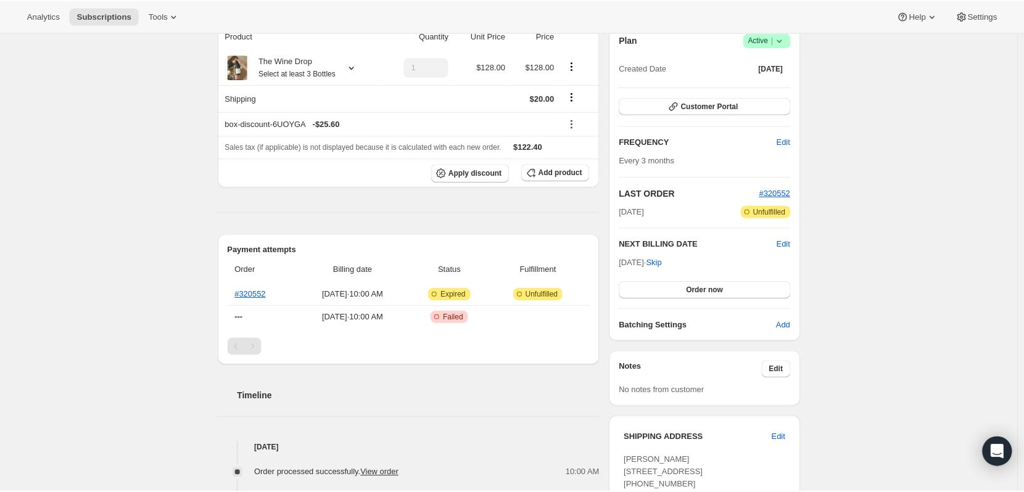
scroll to position [62, 0]
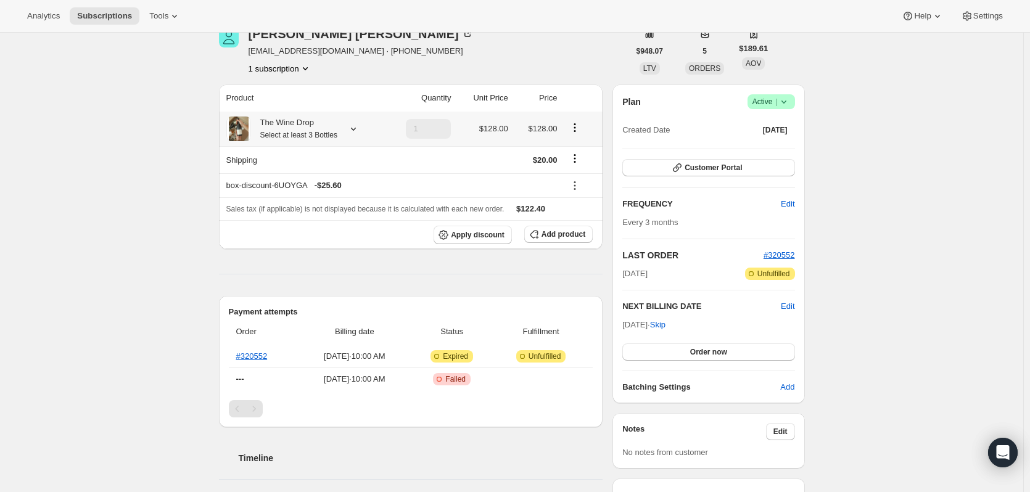
click at [356, 130] on icon at bounding box center [353, 129] width 12 height 12
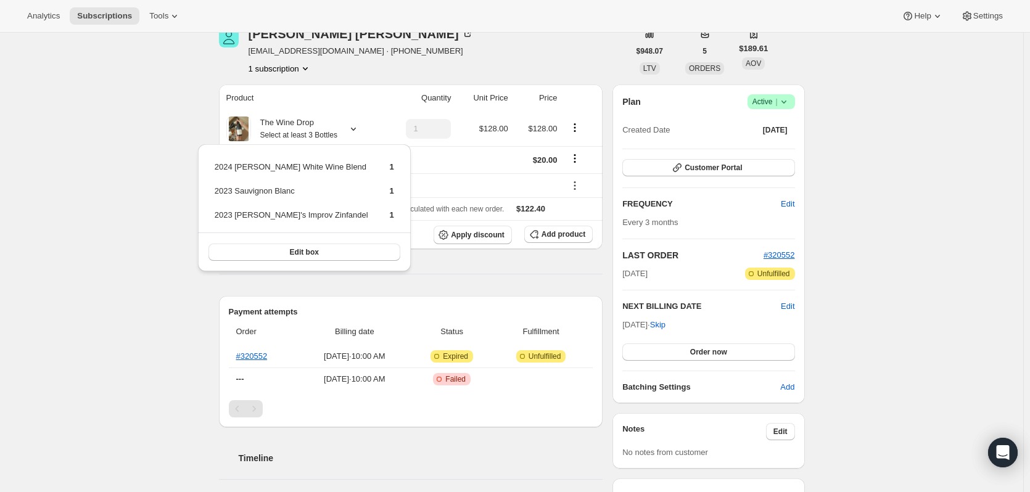
click at [976, 226] on div "Subscription #33567277155. This page is ready Subscription #33567277155 Success…" at bounding box center [512, 491] width 1024 height 1040
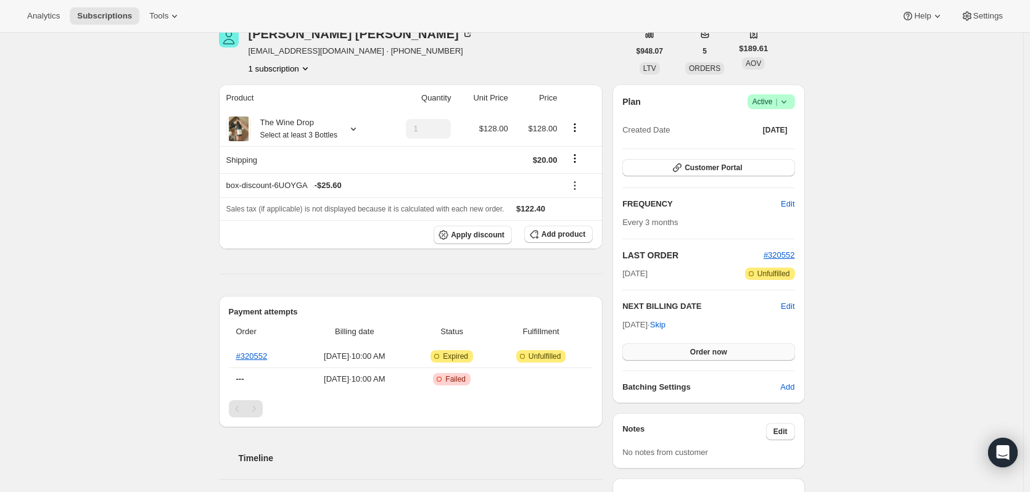
click at [706, 350] on span "Order now" at bounding box center [708, 352] width 37 height 10
click at [706, 350] on span "Click to confirm" at bounding box center [709, 352] width 56 height 10
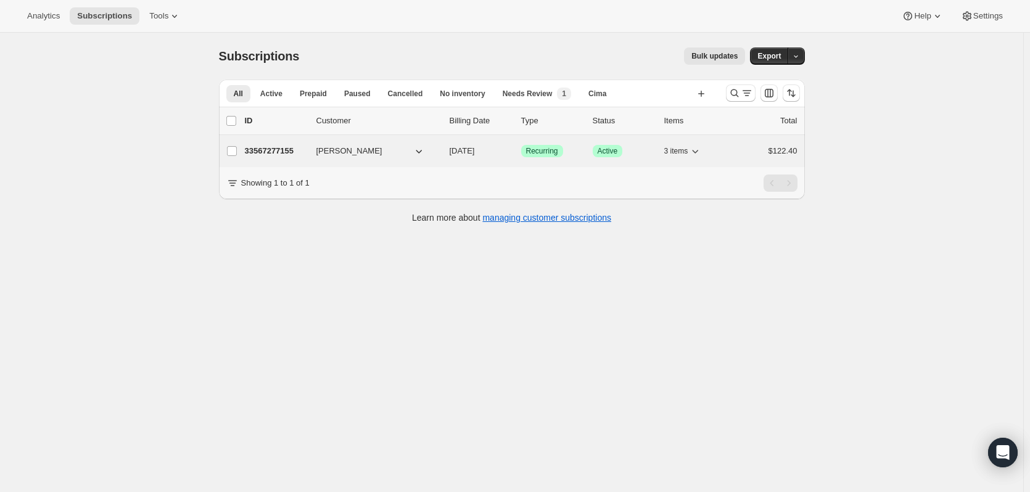
click at [263, 150] on p "33567277155" at bounding box center [276, 151] width 62 height 12
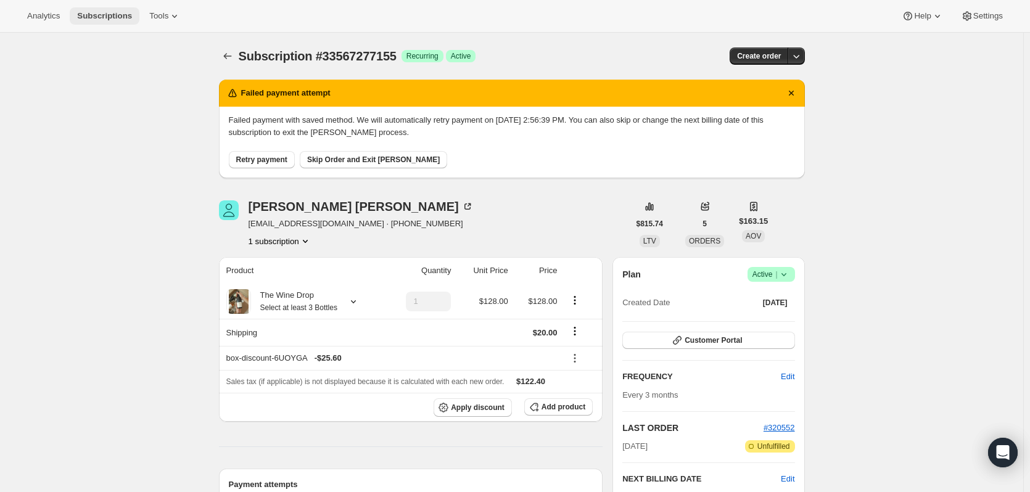
click at [106, 13] on span "Subscriptions" at bounding box center [104, 16] width 55 height 10
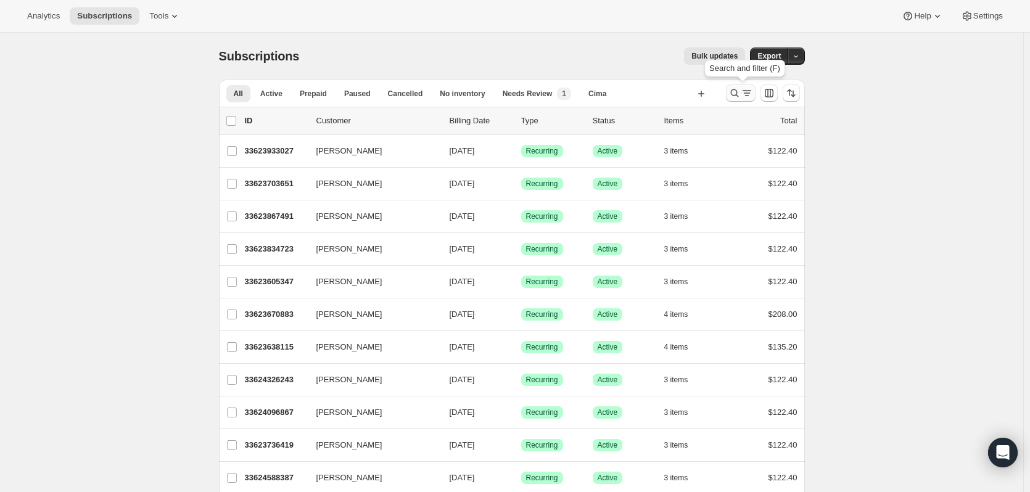
click at [748, 93] on icon "Search and filter results" at bounding box center [747, 93] width 12 height 12
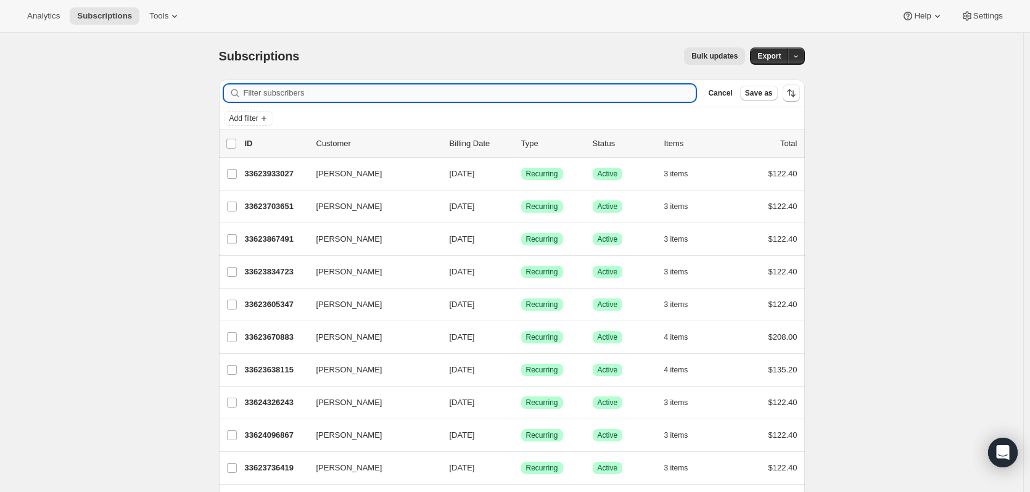
click at [265, 93] on input "Filter subscribers" at bounding box center [470, 93] width 453 height 17
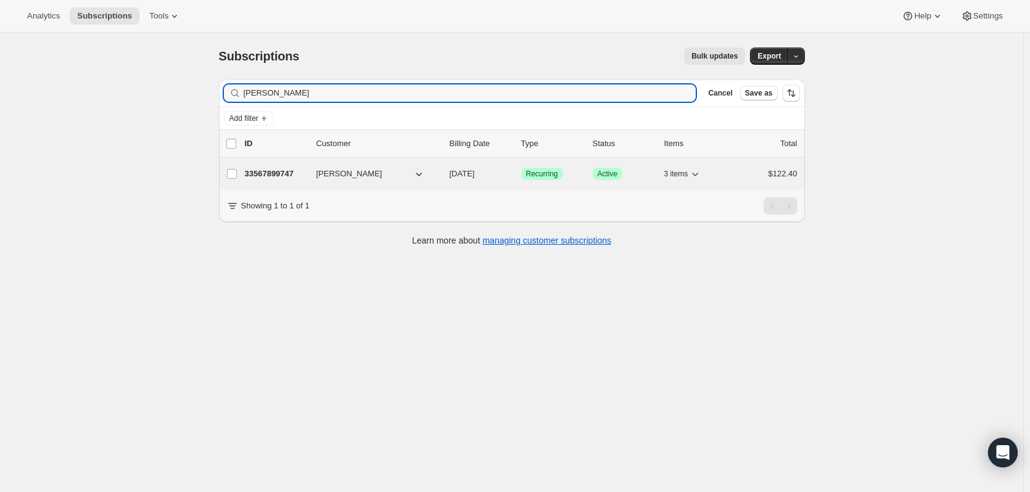
type input "lindley"
click at [268, 167] on div "33567899747 John Lindley 12/10/2025 Success Recurring Success Active 3 items $1…" at bounding box center [521, 173] width 553 height 17
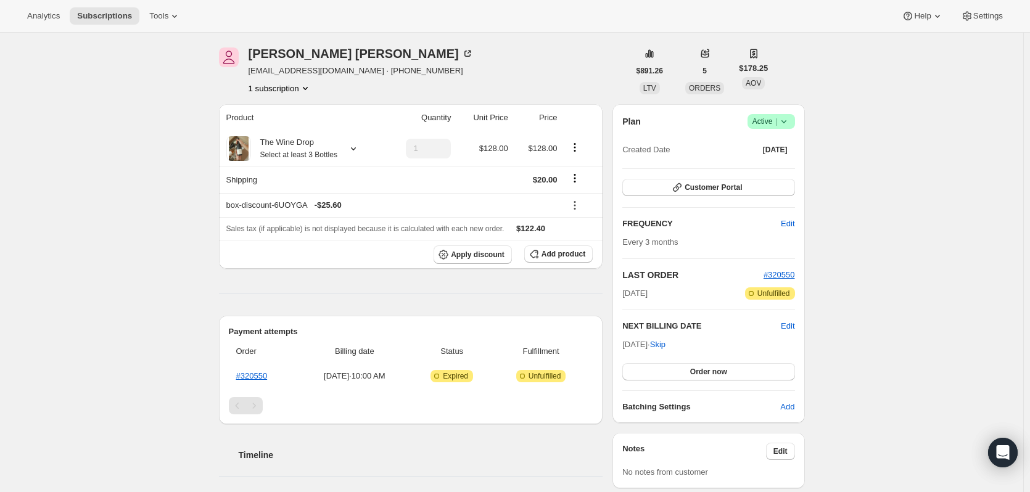
scroll to position [62, 0]
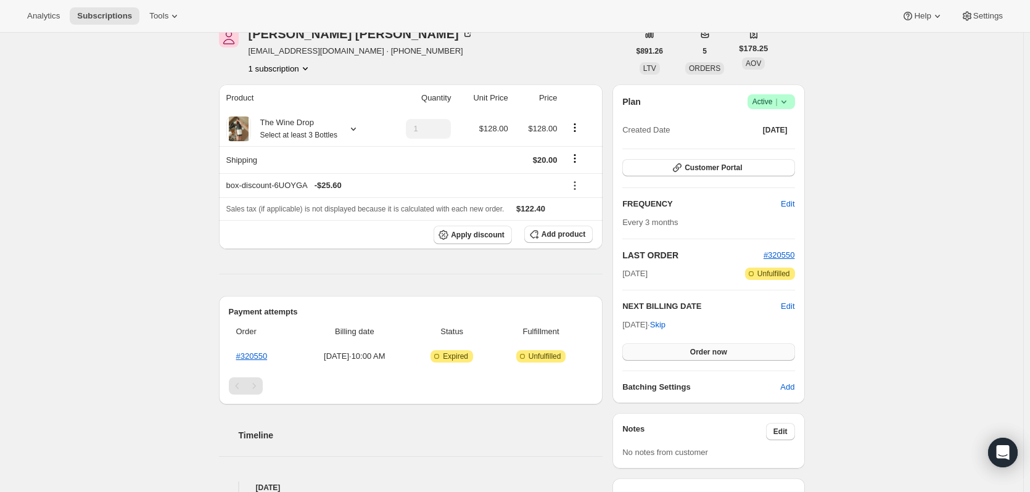
click at [743, 351] on button "Order now" at bounding box center [709, 352] width 172 height 17
click at [710, 352] on span "Click to confirm" at bounding box center [709, 352] width 56 height 10
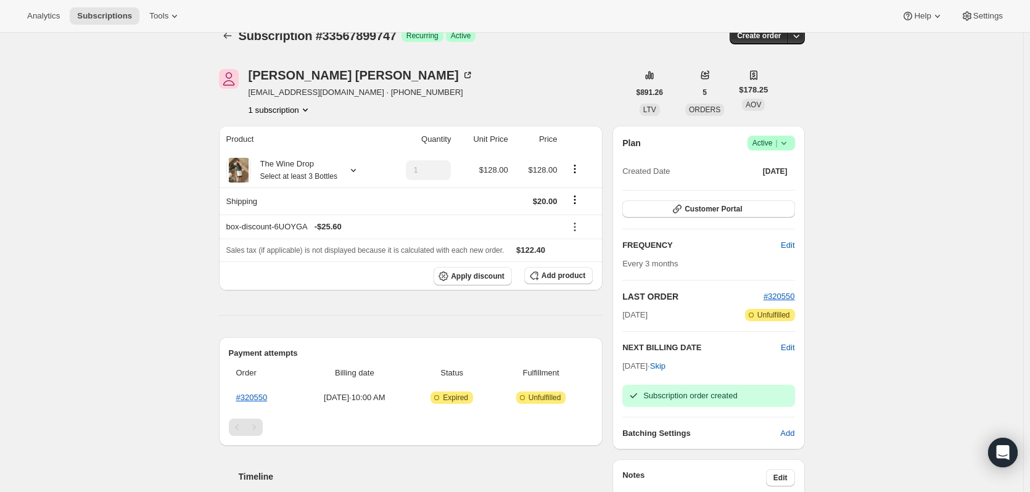
scroll to position [0, 0]
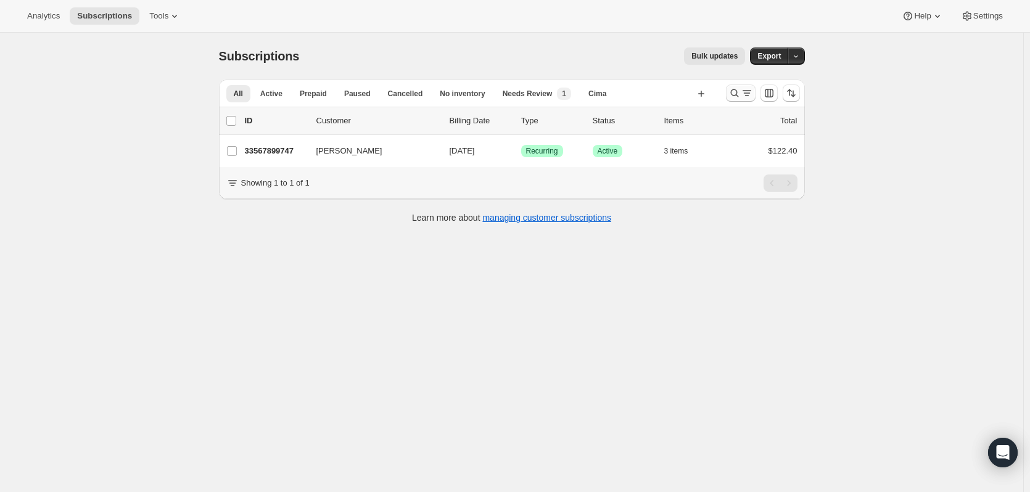
click at [732, 93] on icon "Search and filter results" at bounding box center [735, 93] width 12 height 12
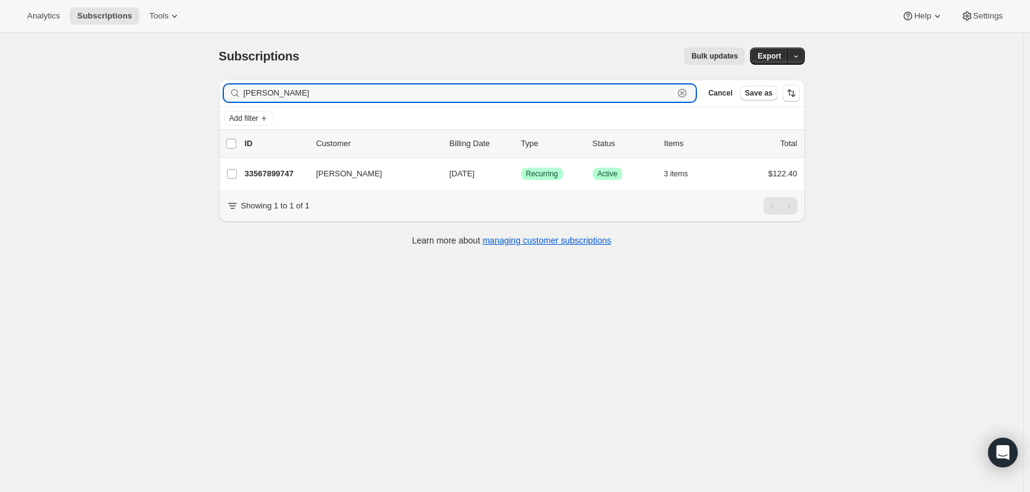
drag, startPoint x: 275, startPoint y: 94, endPoint x: 220, endPoint y: 91, distance: 55.0
click at [220, 91] on div "Filter subscribers [PERSON_NAME] Clear Cancel Save as Add filter 0 selected Upd…" at bounding box center [507, 164] width 596 height 189
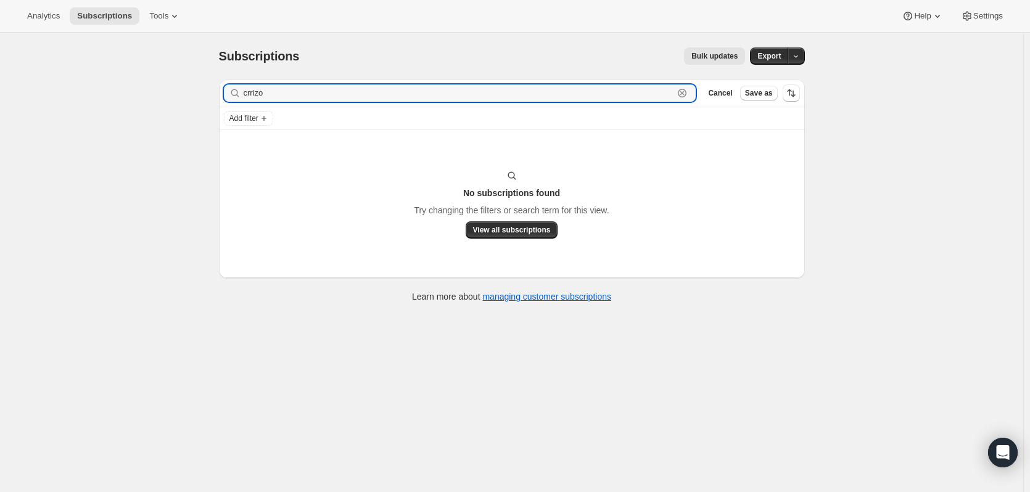
drag, startPoint x: 314, startPoint y: 96, endPoint x: 206, endPoint y: 92, distance: 108.1
click at [206, 92] on div "Subscriptions. This page is ready Subscriptions Bulk updates More actions Bulk …" at bounding box center [512, 279] width 1024 height 492
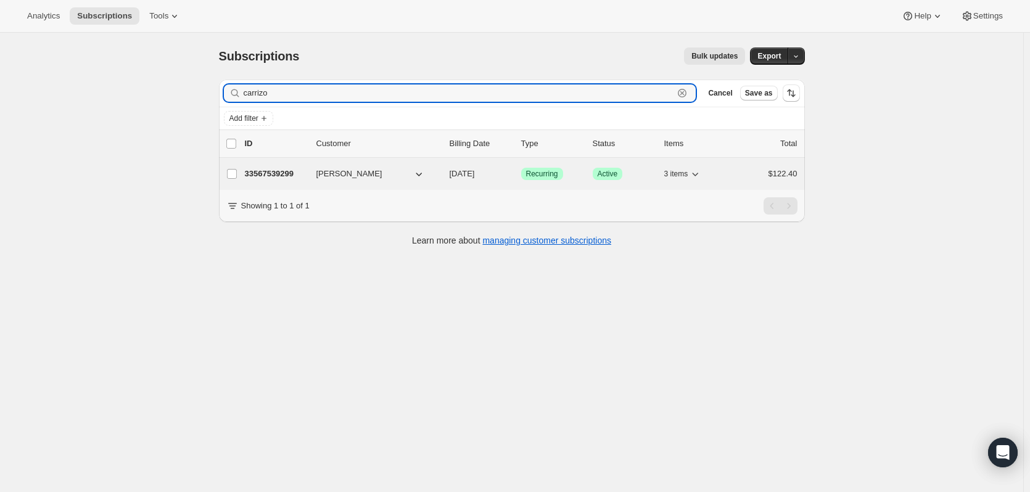
type input "carrizo"
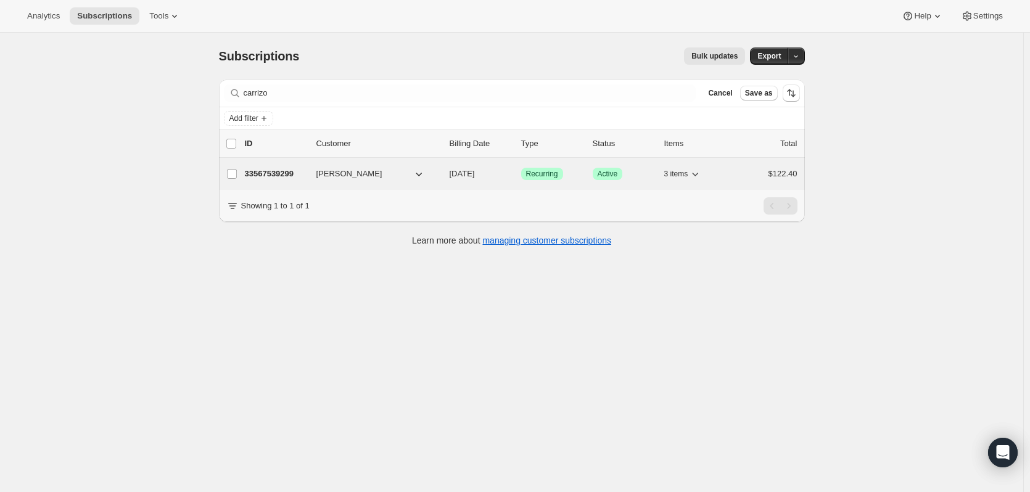
click at [256, 172] on p "33567539299" at bounding box center [276, 174] width 62 height 12
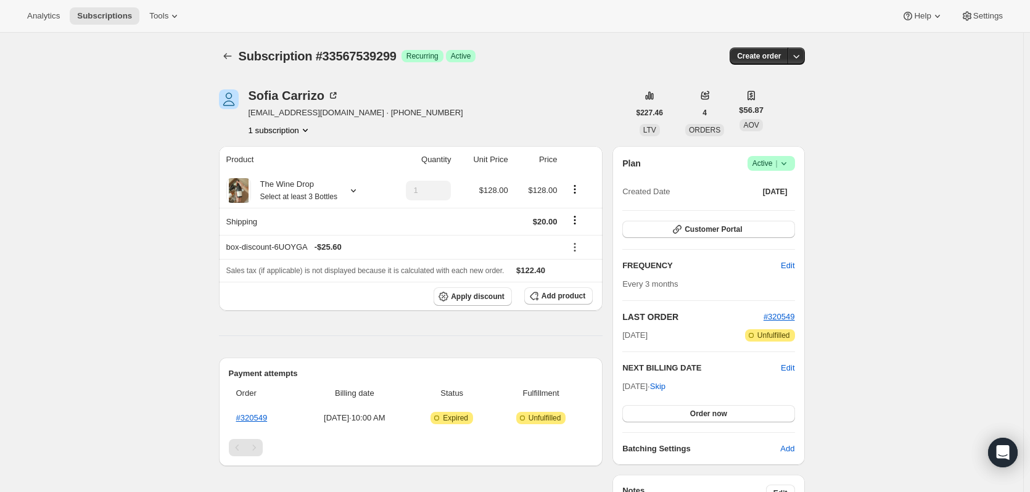
scroll to position [62, 0]
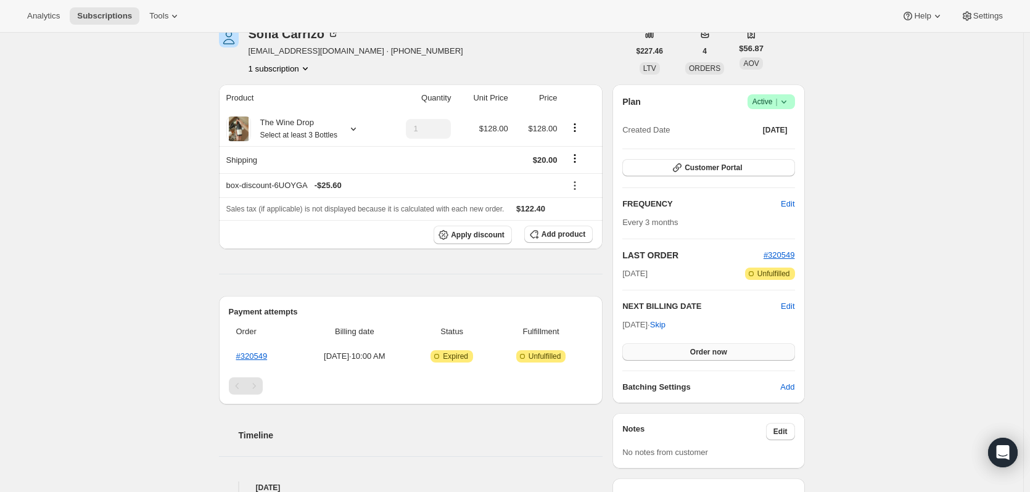
click at [726, 346] on button "Order now" at bounding box center [709, 352] width 172 height 17
click at [718, 349] on span "Click to confirm" at bounding box center [709, 352] width 56 height 10
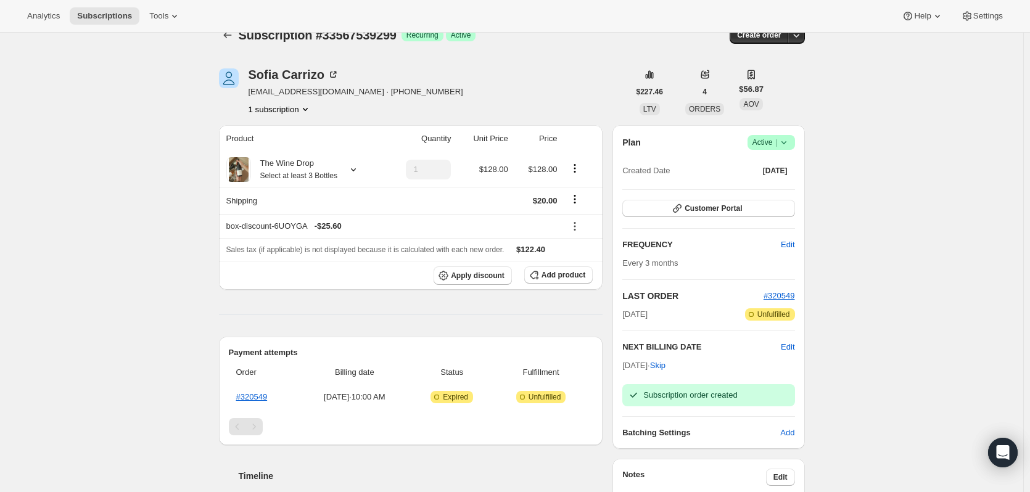
scroll to position [0, 0]
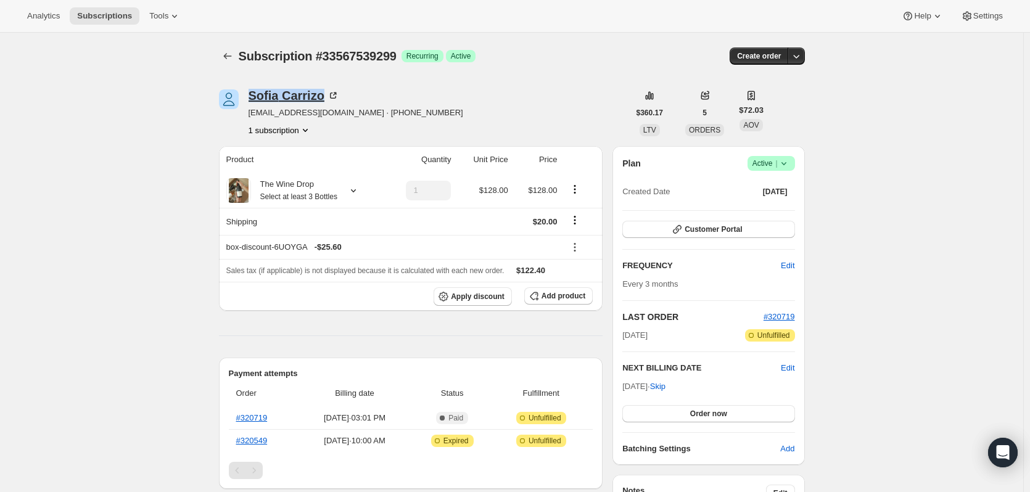
drag, startPoint x: 326, startPoint y: 100, endPoint x: 253, endPoint y: 99, distance: 73.4
click at [253, 99] on div "[PERSON_NAME]" at bounding box center [294, 95] width 91 height 12
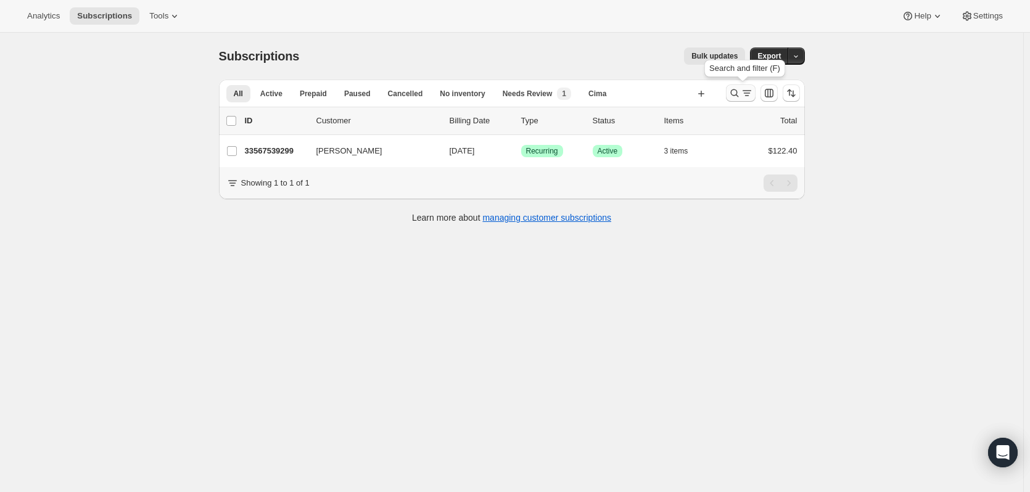
click at [751, 96] on icon "Search and filter results" at bounding box center [747, 93] width 12 height 12
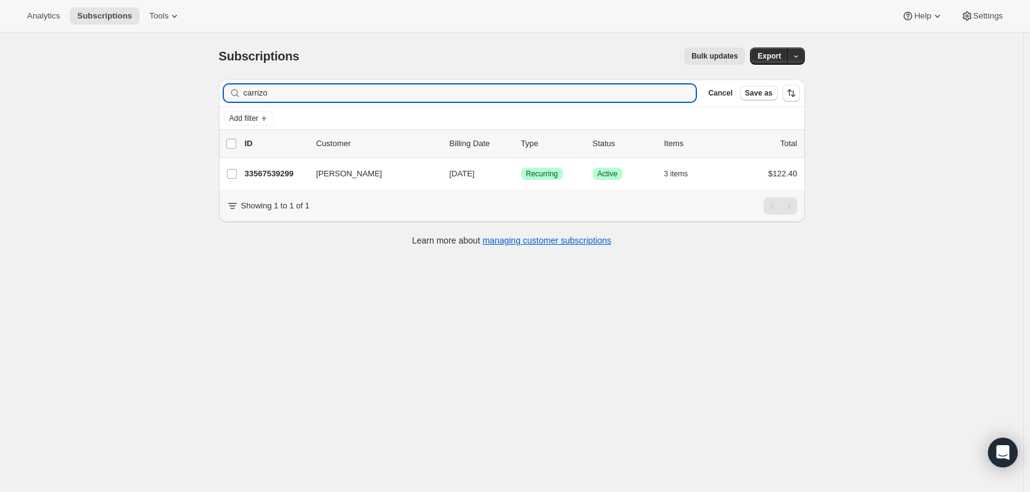
drag, startPoint x: 305, startPoint y: 91, endPoint x: 219, endPoint y: 85, distance: 86.0
click at [219, 85] on div "Filter subscribers carrizo Clear Cancel Save as Add filter 0 selected Update ne…" at bounding box center [507, 164] width 596 height 189
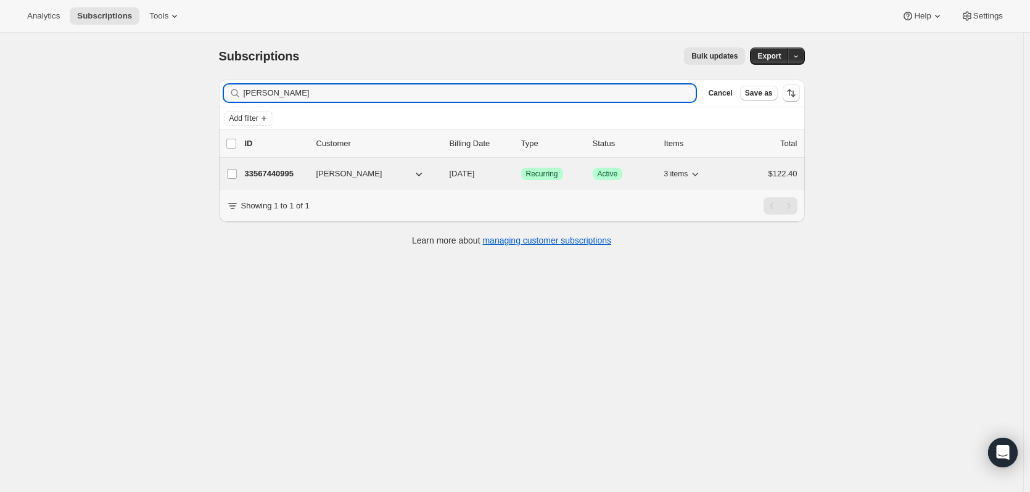
type input "[PERSON_NAME]"
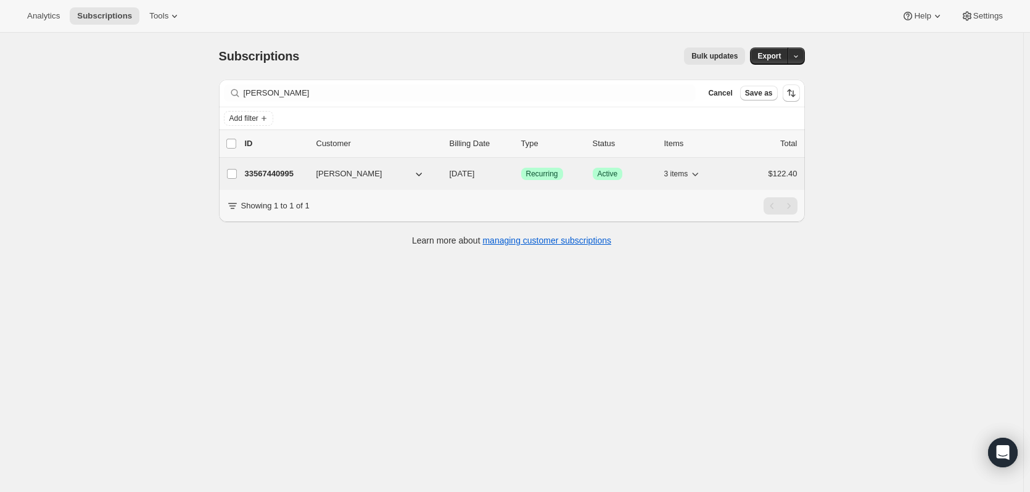
click at [281, 174] on p "33567440995" at bounding box center [276, 174] width 62 height 12
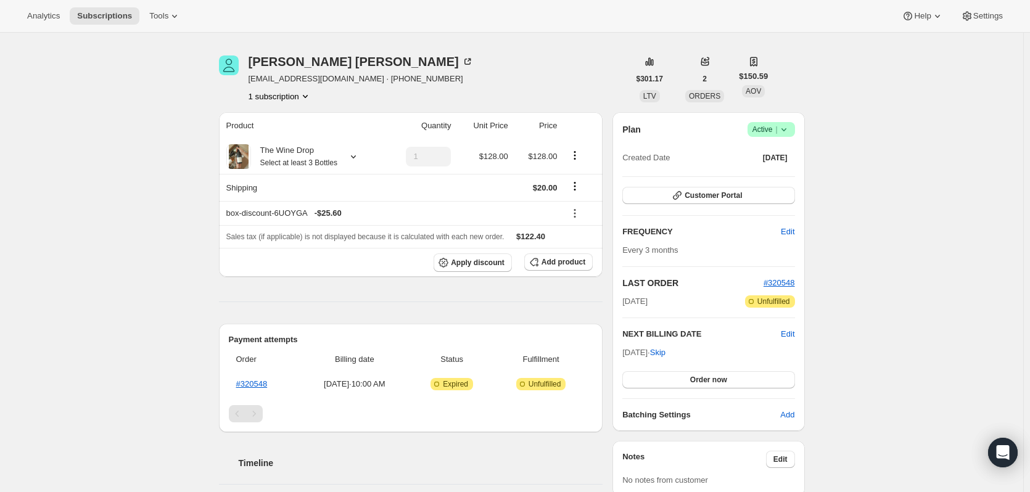
scroll to position [62, 0]
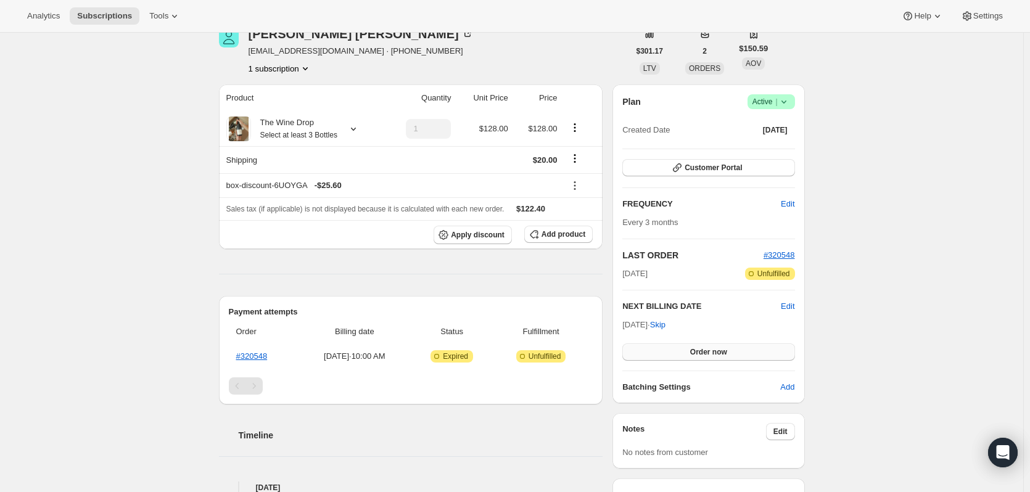
click at [727, 350] on span "Order now" at bounding box center [708, 352] width 37 height 10
click at [718, 353] on span "Click to confirm" at bounding box center [709, 352] width 56 height 10
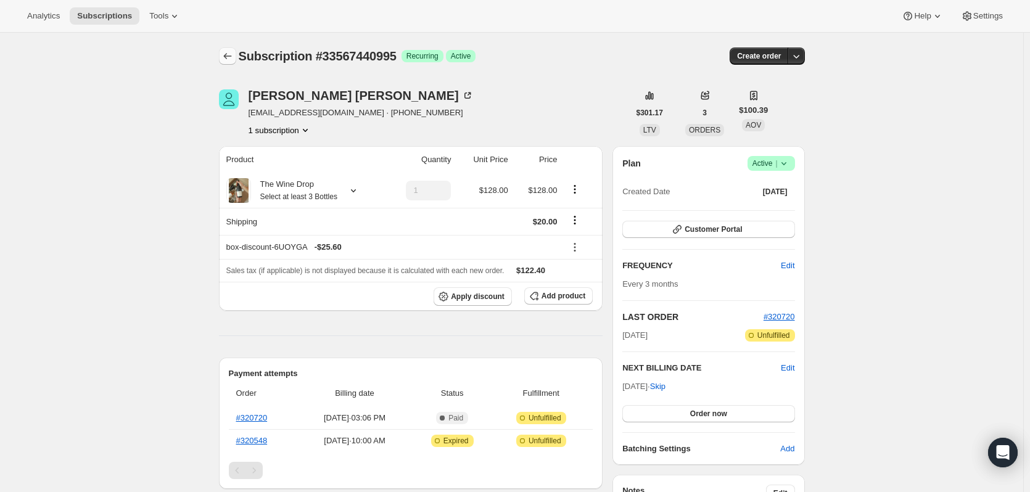
click at [230, 58] on icon "Subscriptions" at bounding box center [227, 56] width 12 height 12
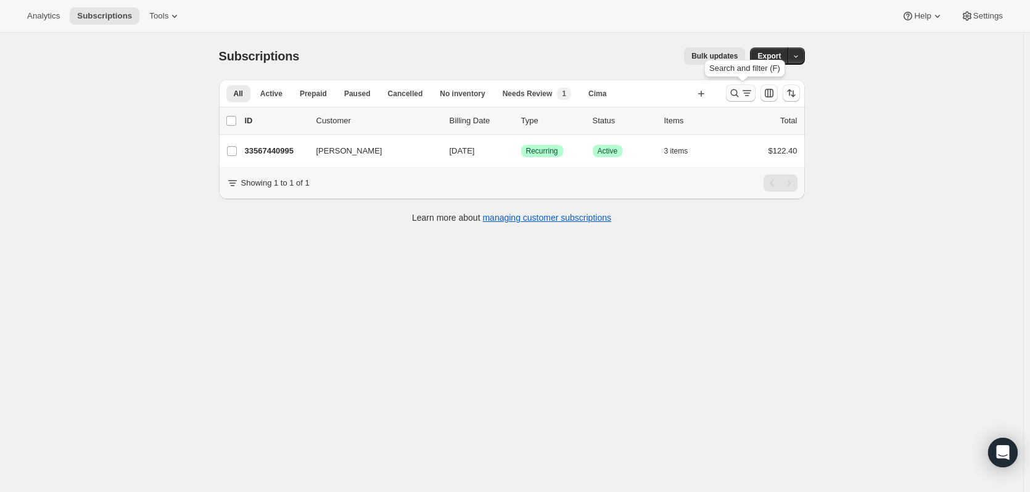
click at [747, 96] on icon "Search and filter results" at bounding box center [747, 93] width 12 height 12
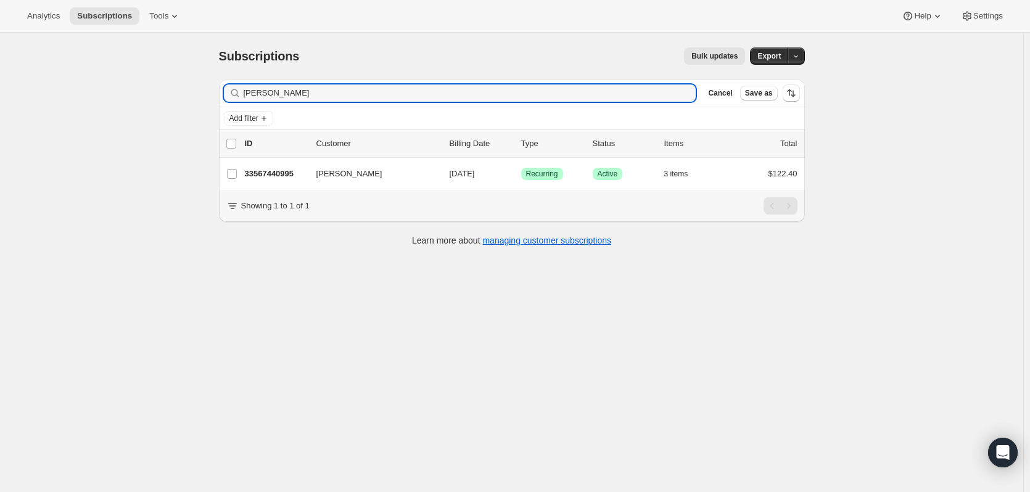
drag, startPoint x: 279, startPoint y: 94, endPoint x: 205, endPoint y: 75, distance: 76.9
click at [205, 75] on div "Subscriptions. This page is ready Subscriptions Bulk updates More actions Bulk …" at bounding box center [512, 279] width 1024 height 492
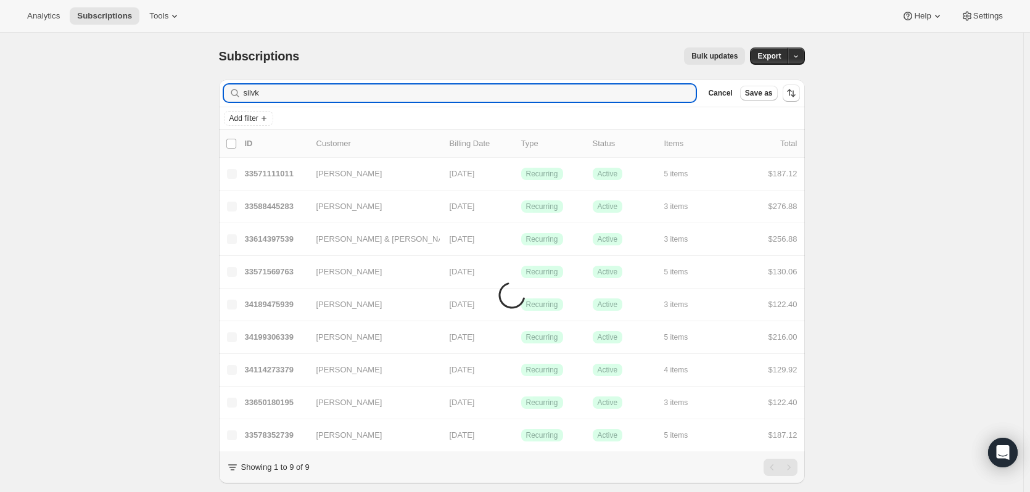
type input "silvka"
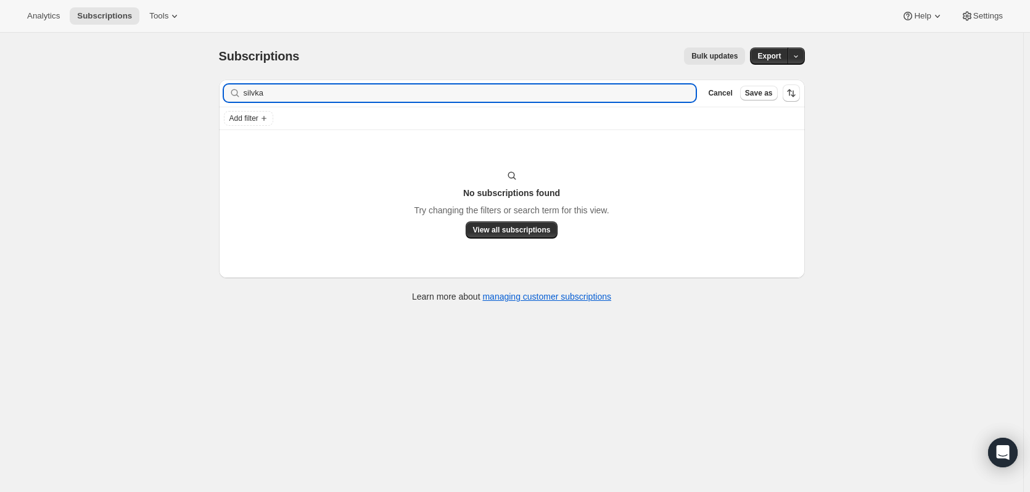
drag, startPoint x: 276, startPoint y: 89, endPoint x: 221, endPoint y: 79, distance: 56.4
click at [221, 79] on div "Filter subscribers silvka Clear Cancel Save as Add filter No subscriptions foun…" at bounding box center [507, 193] width 596 height 246
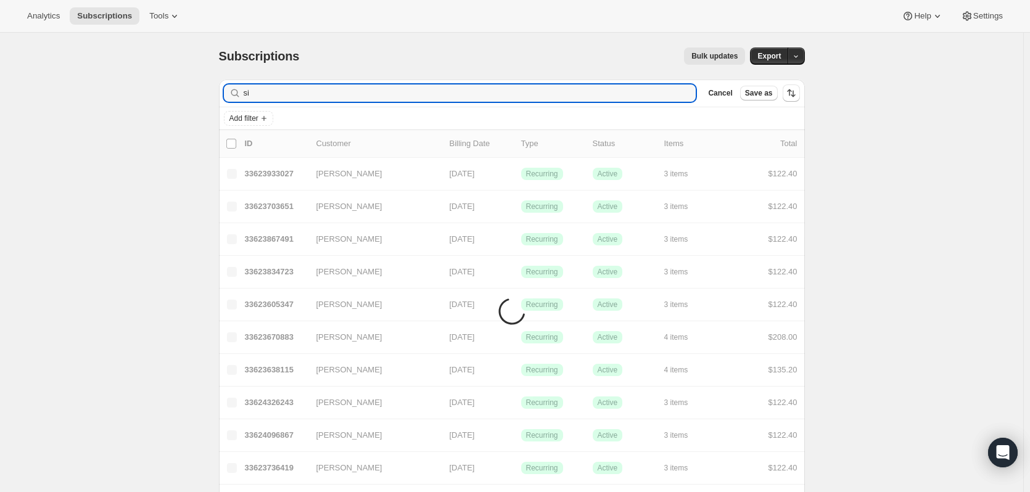
type input "s"
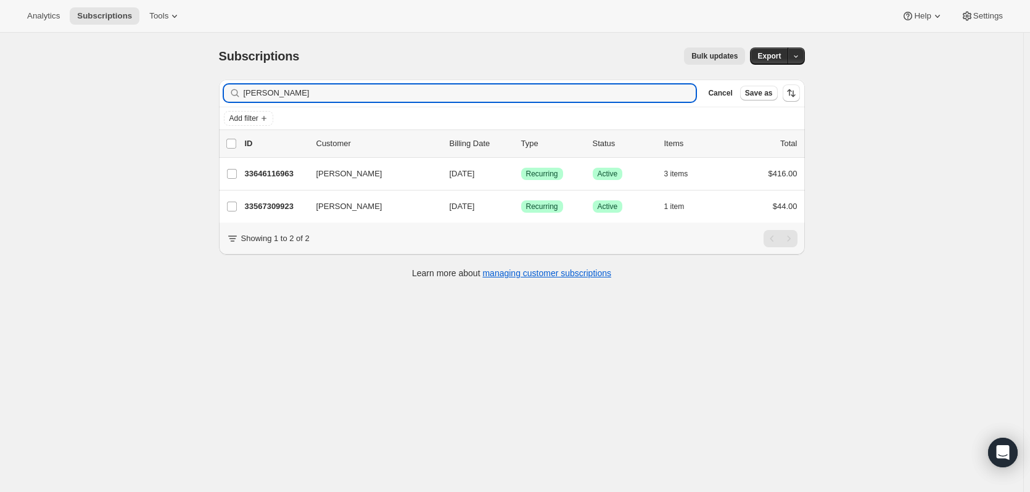
type input "slivka"
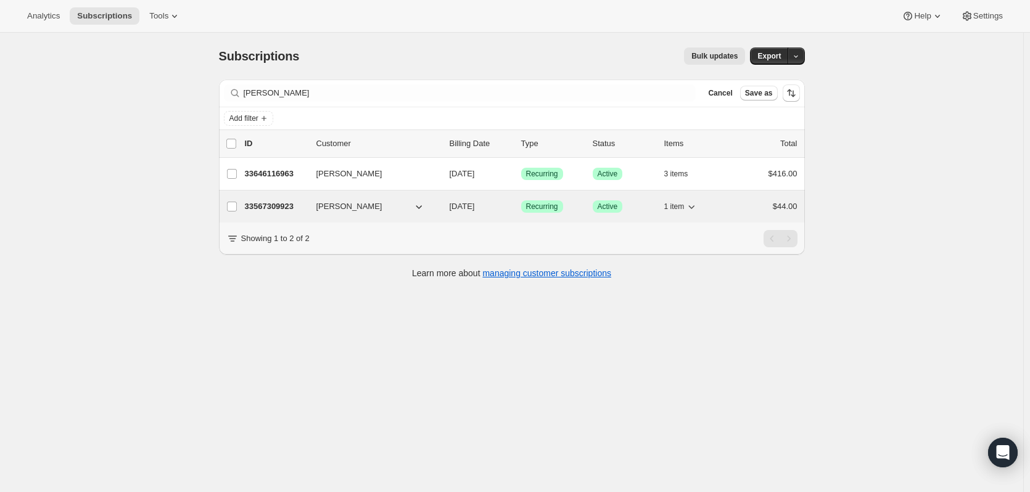
click at [281, 205] on p "33567309923" at bounding box center [276, 207] width 62 height 12
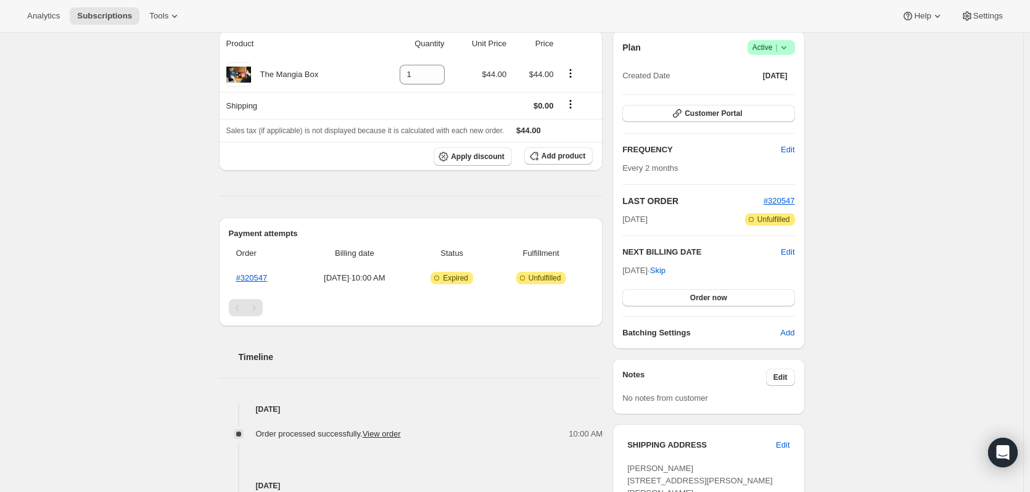
scroll to position [62, 0]
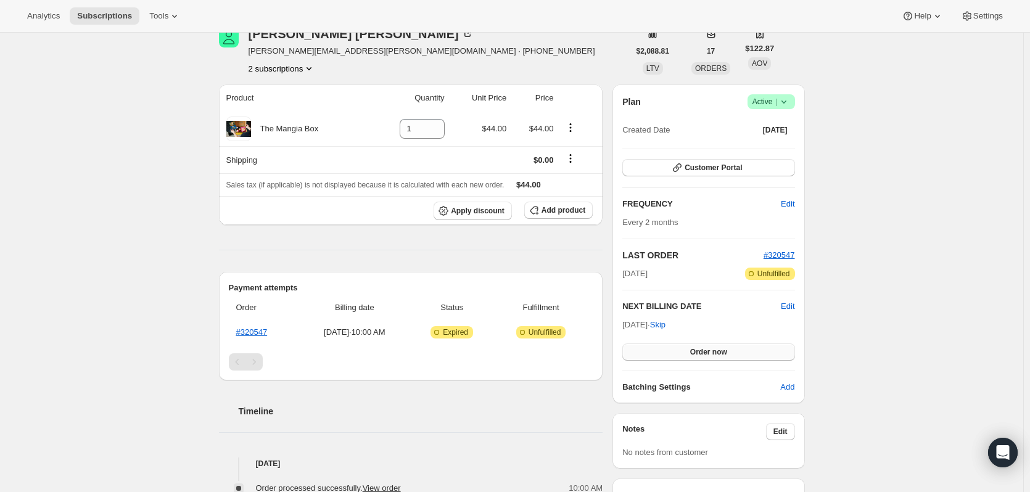
click at [721, 349] on span "Order now" at bounding box center [708, 352] width 37 height 10
click at [721, 349] on span "Click to confirm" at bounding box center [709, 352] width 56 height 10
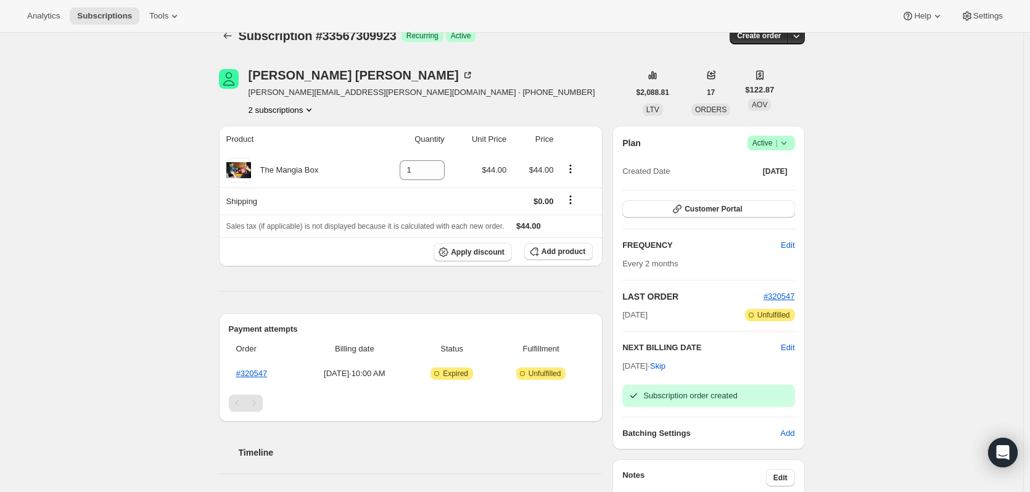
scroll to position [0, 0]
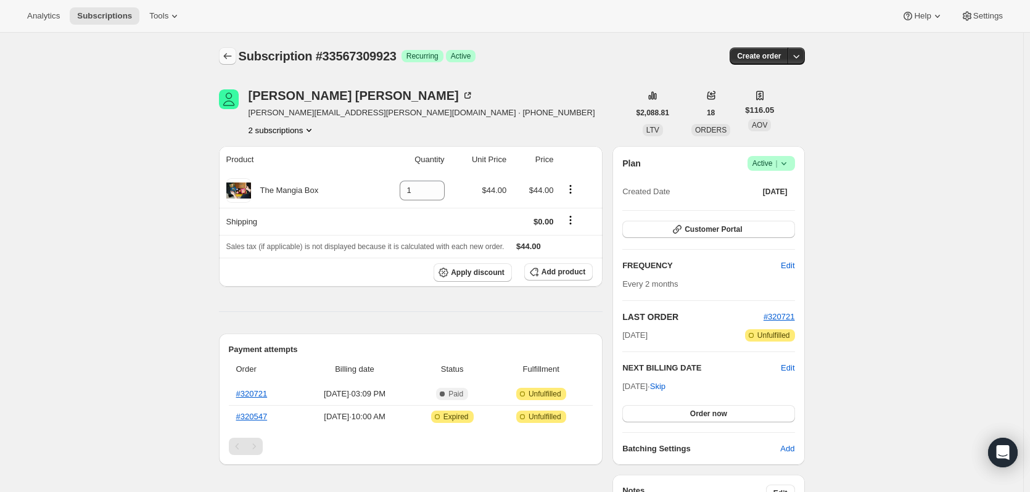
click at [230, 54] on icon "Subscriptions" at bounding box center [227, 56] width 12 height 12
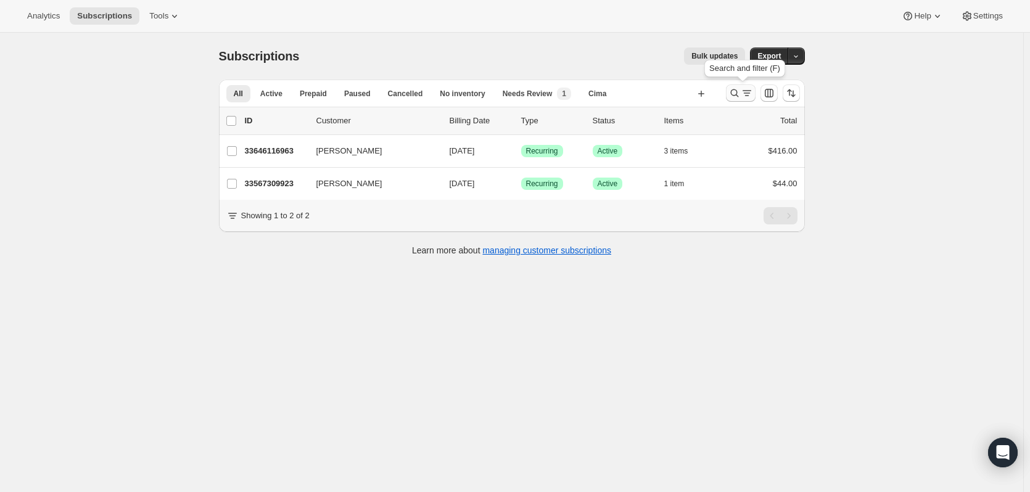
click at [739, 94] on icon "Search and filter results" at bounding box center [735, 93] width 12 height 12
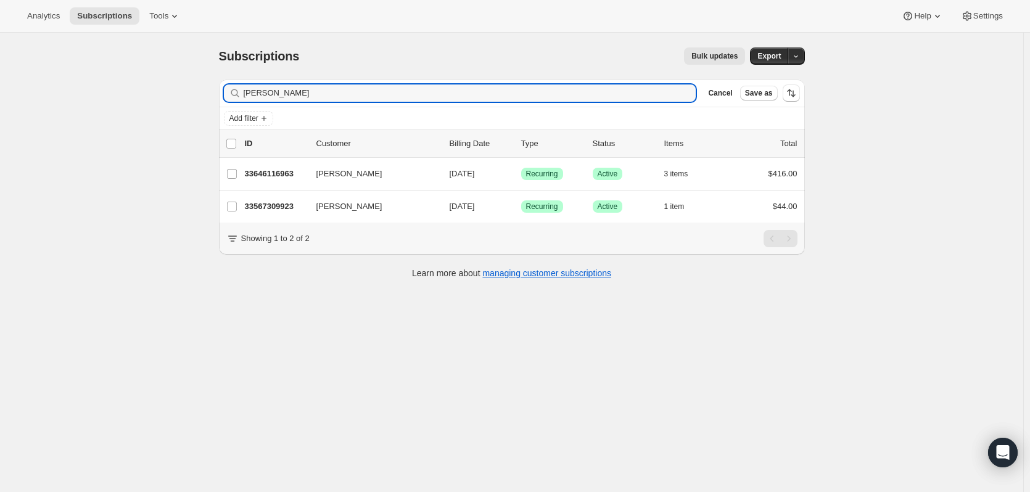
drag, startPoint x: 273, startPoint y: 94, endPoint x: 212, endPoint y: 93, distance: 60.5
click at [212, 93] on div "Filter subscribers slivka Clear Cancel Save as Add filter 0 selected Update nex…" at bounding box center [507, 181] width 596 height 222
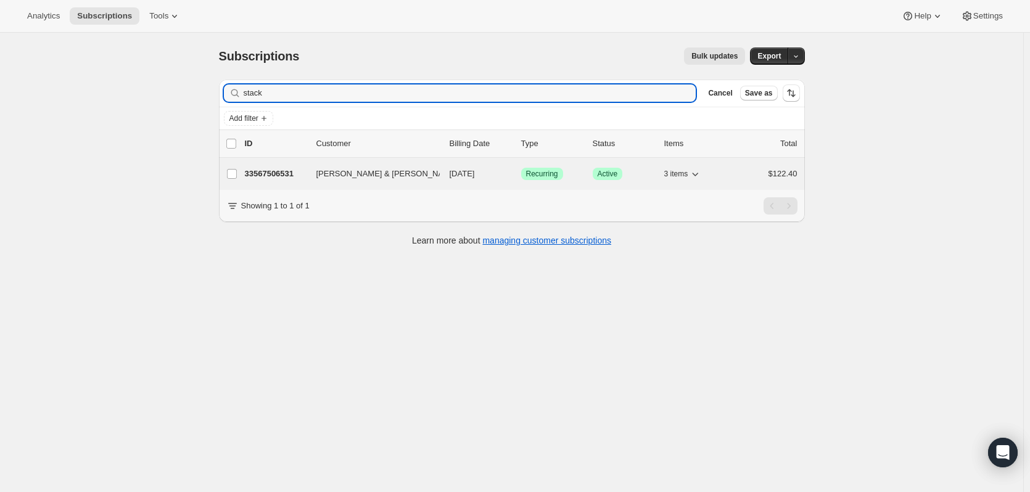
type input "stack"
click at [281, 172] on p "33567506531" at bounding box center [276, 174] width 62 height 12
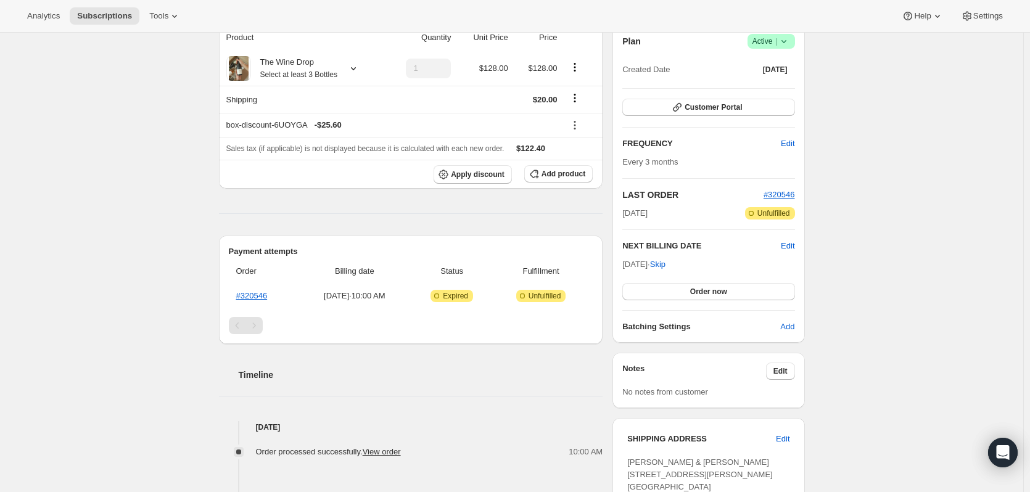
scroll to position [123, 0]
click at [737, 291] on button "Order now" at bounding box center [709, 290] width 172 height 17
click at [715, 288] on span "Click to confirm" at bounding box center [709, 291] width 56 height 10
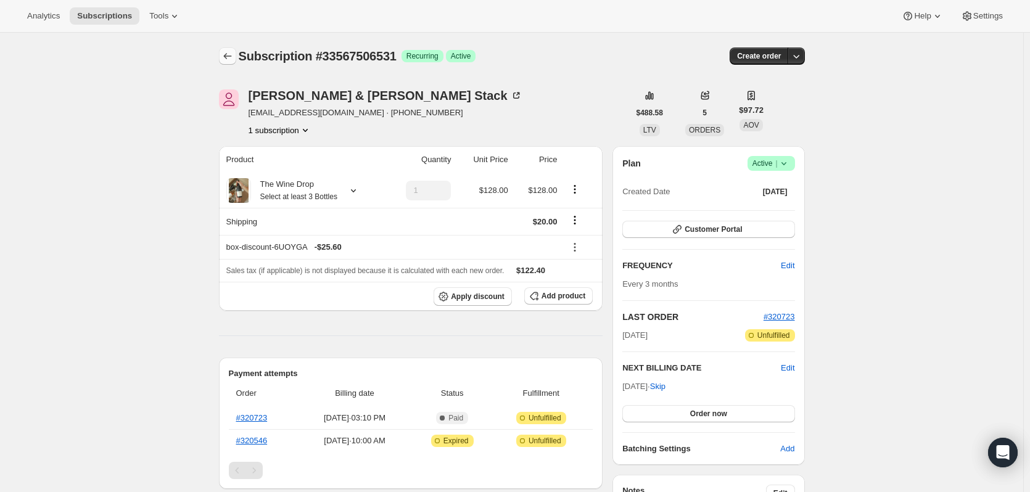
click at [226, 58] on icon "Subscriptions" at bounding box center [227, 56] width 12 height 12
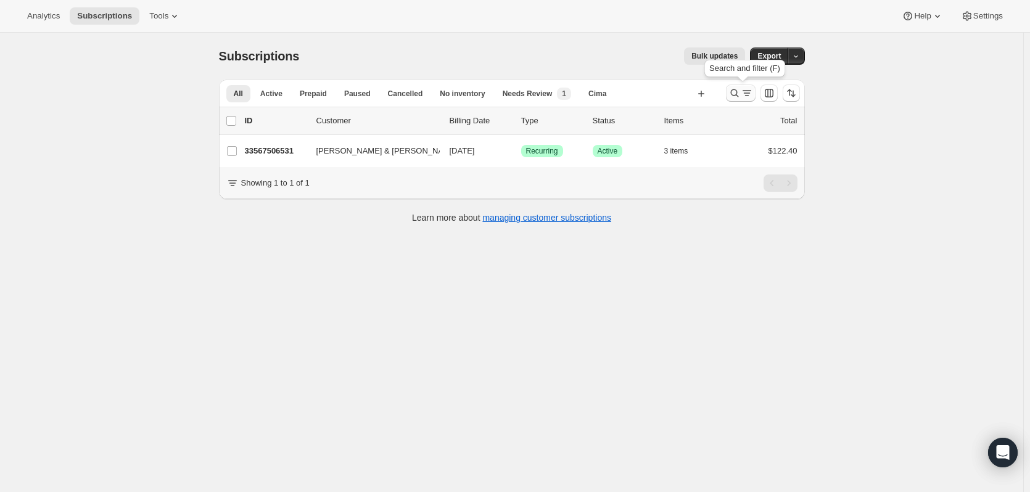
click at [753, 93] on icon "Search and filter results" at bounding box center [747, 93] width 12 height 12
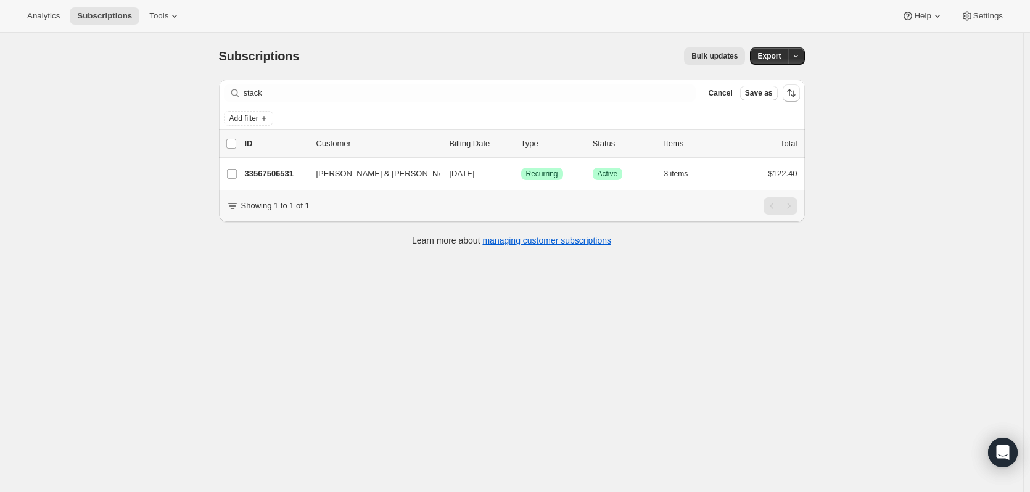
drag, startPoint x: 289, startPoint y: 83, endPoint x: 228, endPoint y: 83, distance: 61.7
click at [228, 83] on div "Filter subscribers stack Clear Cancel Save as" at bounding box center [512, 93] width 586 height 27
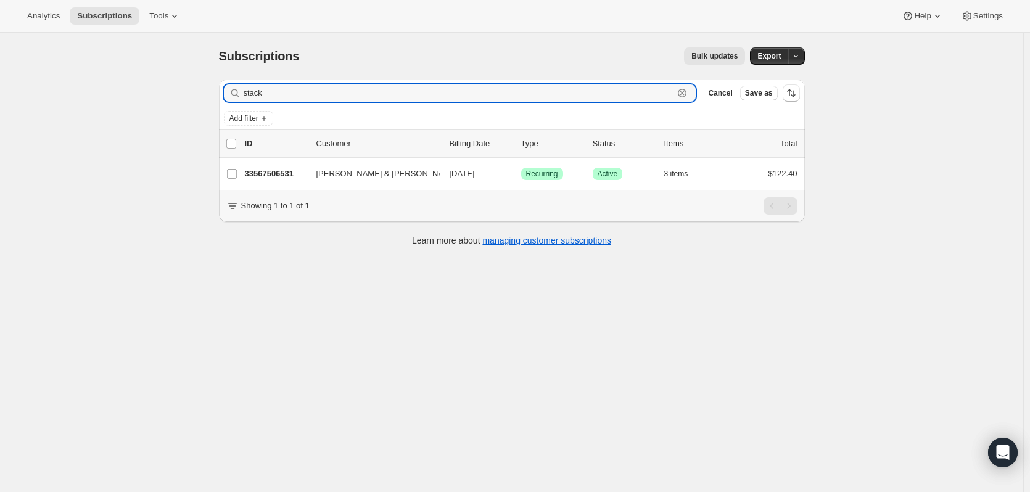
drag, startPoint x: 268, startPoint y: 89, endPoint x: 226, endPoint y: 91, distance: 42.0
click at [226, 91] on div "Filter subscribers stack Clear Cancel Save as" at bounding box center [512, 93] width 586 height 27
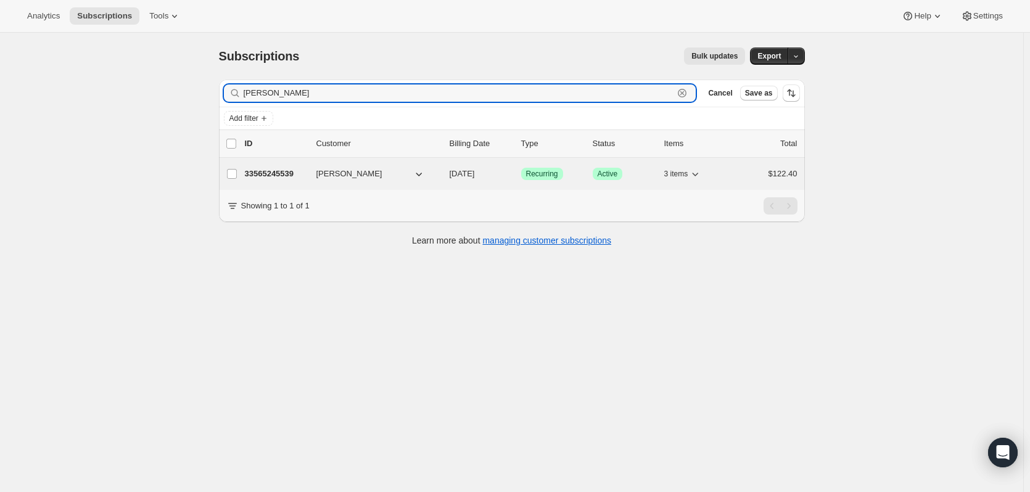
type input "[PERSON_NAME]"
click at [287, 173] on p "33565245539" at bounding box center [276, 174] width 62 height 12
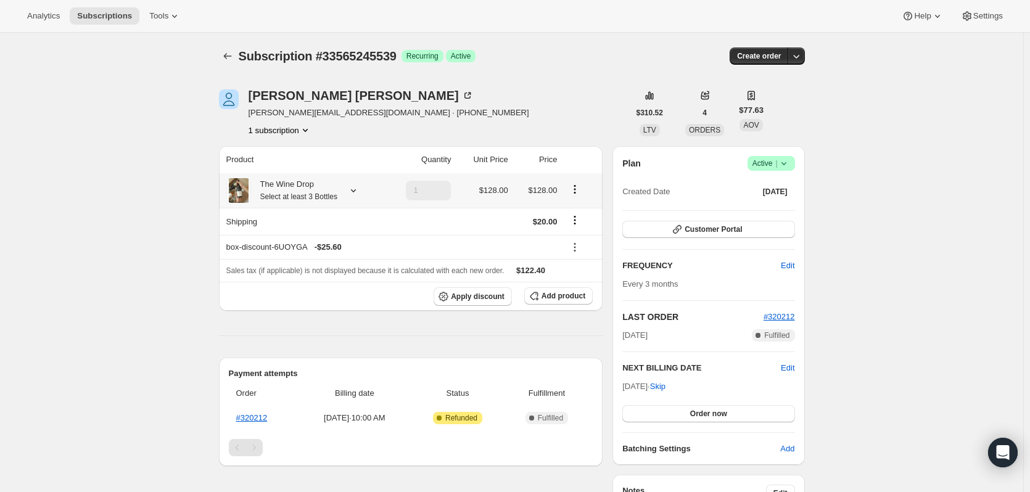
click at [358, 188] on icon at bounding box center [353, 190] width 12 height 12
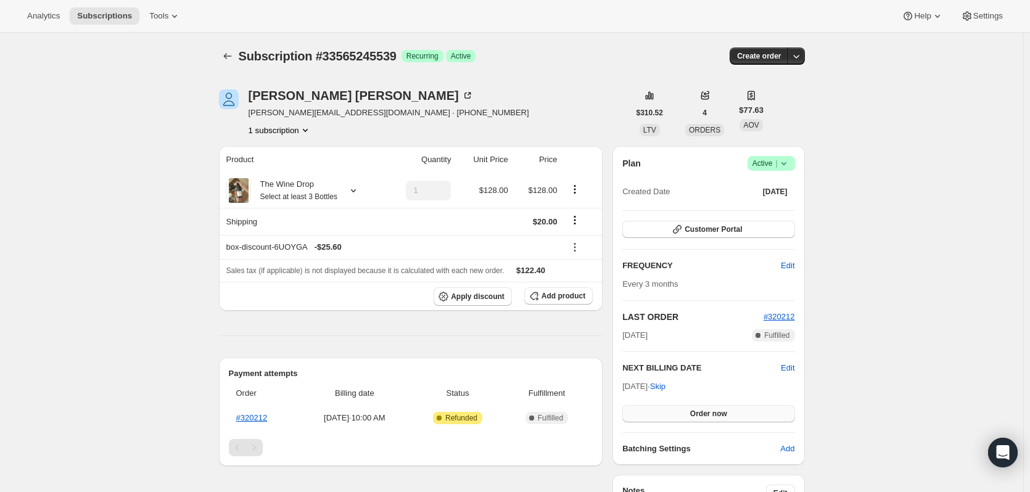
click at [719, 410] on span "Order now" at bounding box center [708, 414] width 37 height 10
click at [801, 54] on icon "button" at bounding box center [796, 56] width 12 height 12
click at [779, 101] on span "Create custom one-time order" at bounding box center [747, 102] width 107 height 9
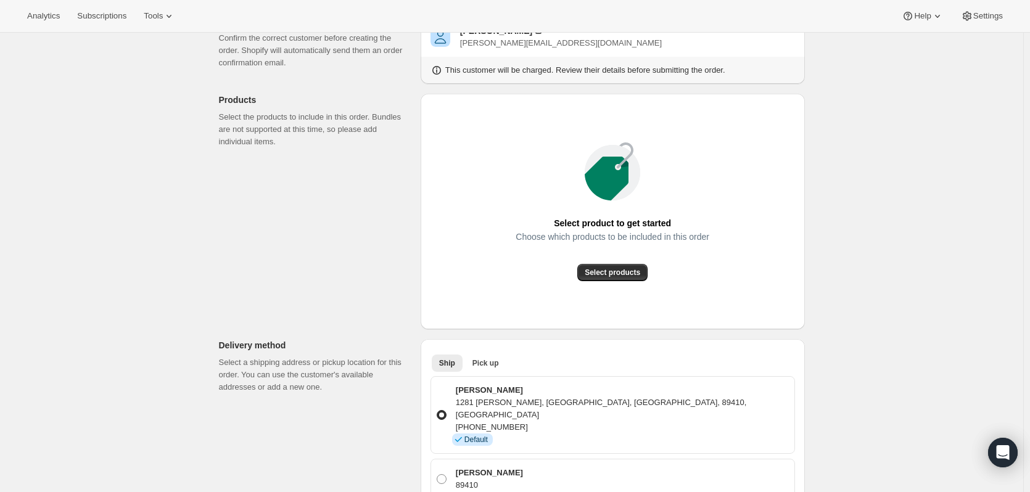
scroll to position [123, 0]
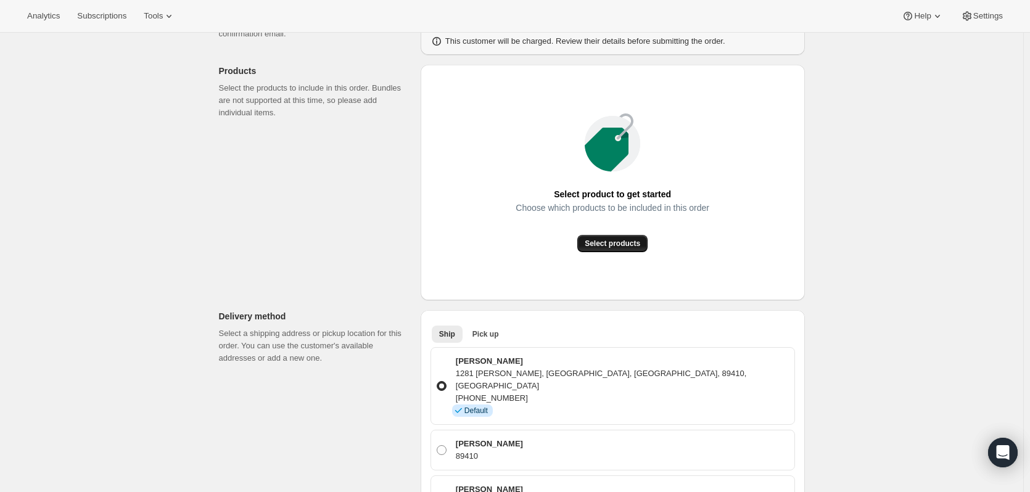
click at [592, 247] on span "Select products" at bounding box center [613, 244] width 56 height 10
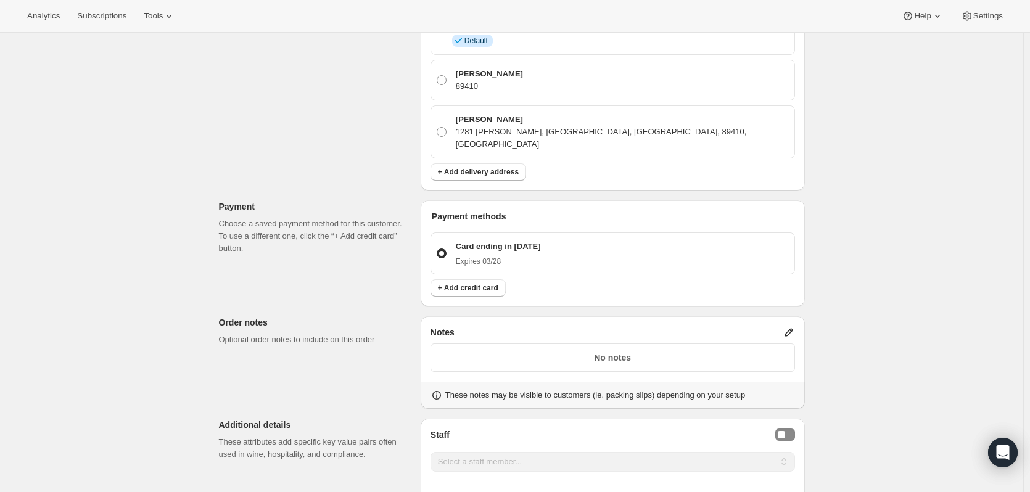
scroll to position [555, 0]
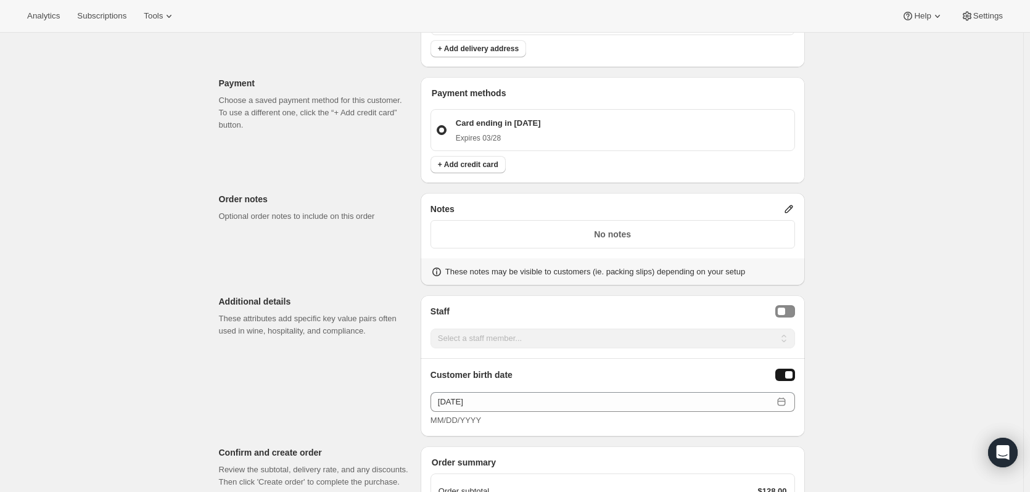
click at [722, 228] on p "No notes" at bounding box center [613, 234] width 349 height 12
click at [793, 205] on icon at bounding box center [789, 209] width 8 height 8
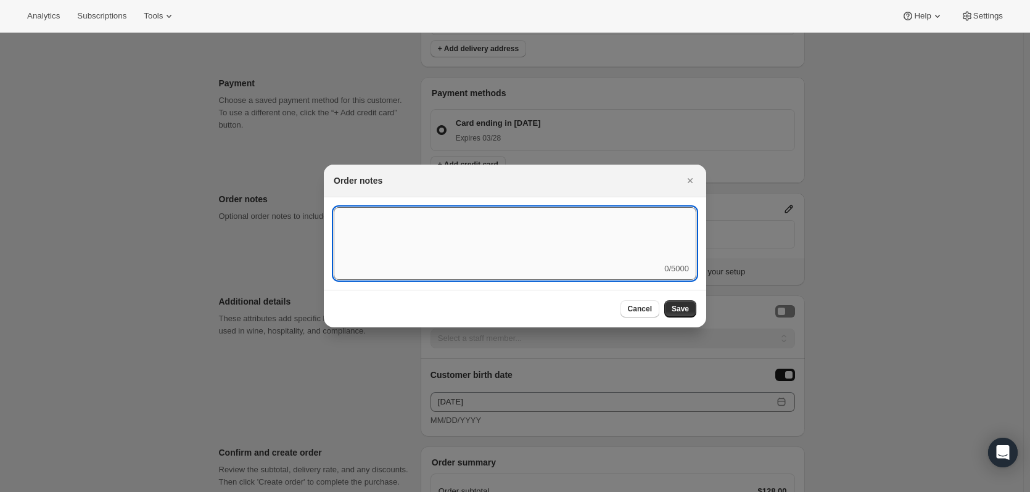
click at [589, 223] on textarea ":r8f:" at bounding box center [515, 235] width 363 height 56
paste textarea "This order was inadvertently sent to [PERSON_NAME]. [PERSON_NAME] approved of u…"
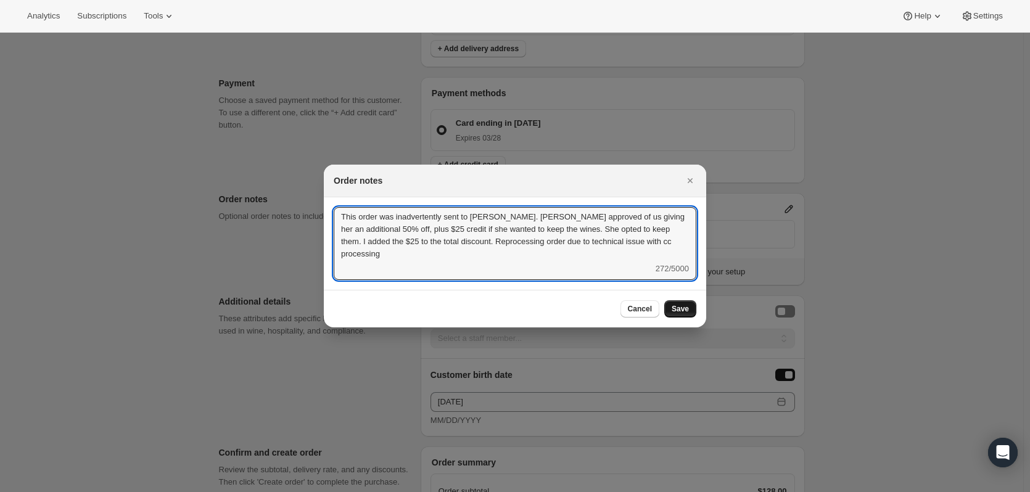
type textarea "This order was inadvertently sent to [PERSON_NAME]. [PERSON_NAME] approved of u…"
click at [690, 308] on button "Save" at bounding box center [680, 308] width 32 height 17
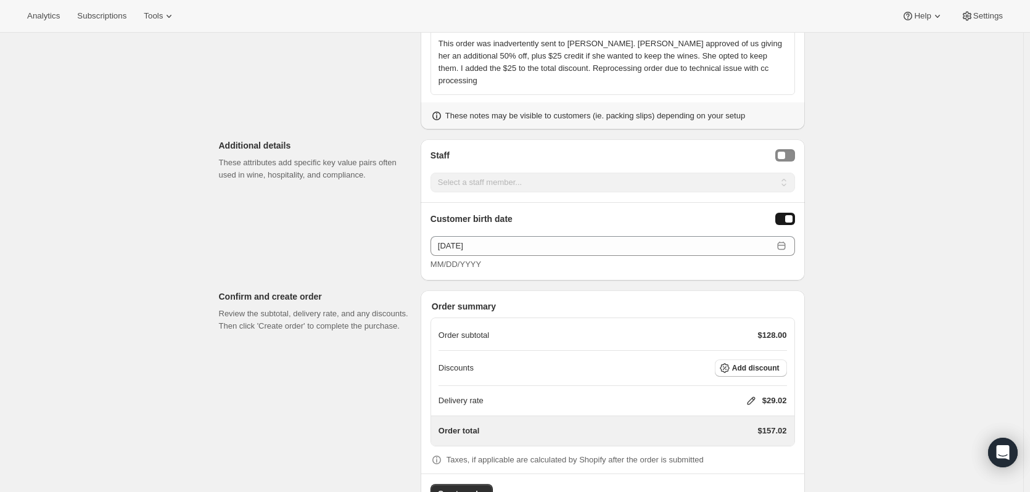
scroll to position [739, 0]
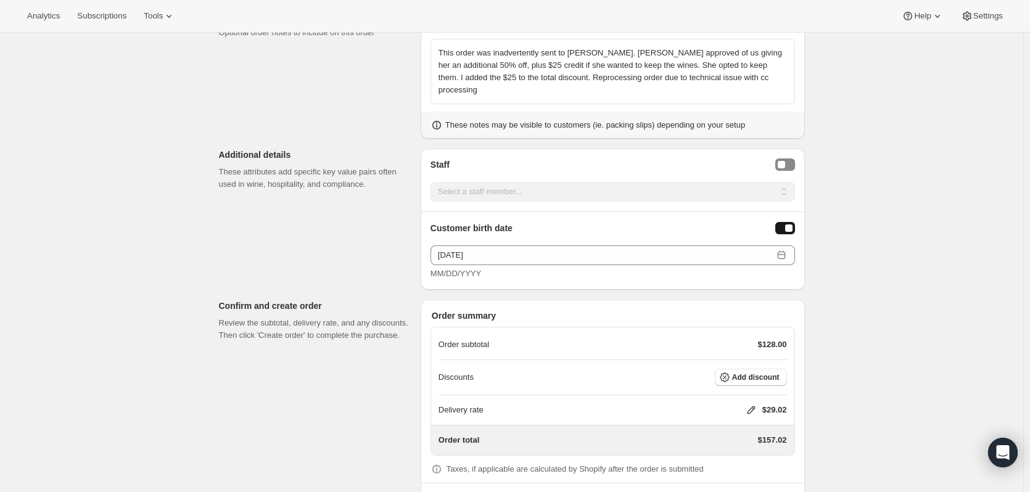
click at [756, 404] on icon at bounding box center [751, 410] width 12 height 12
click at [744, 434] on span "Save" at bounding box center [748, 434] width 17 height 10
click at [774, 373] on span "Add discount" at bounding box center [756, 378] width 48 height 10
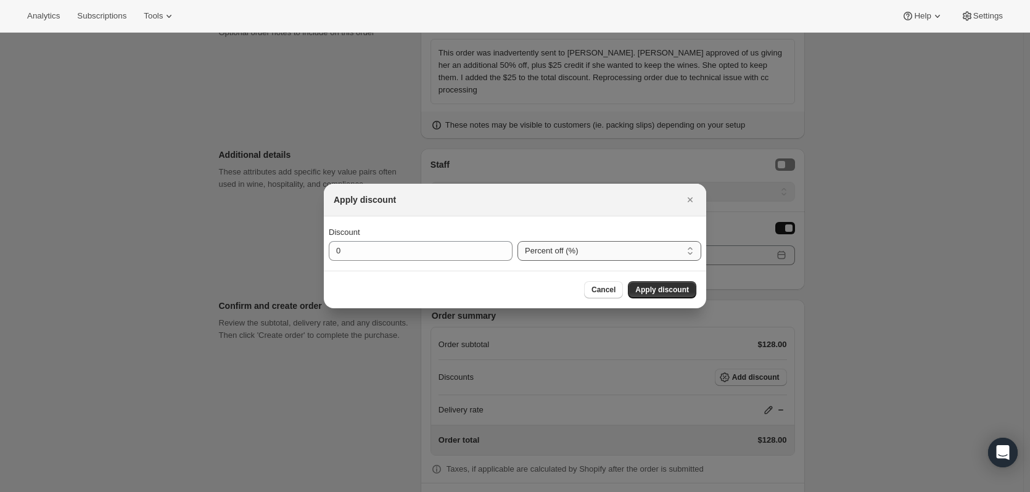
click at [543, 254] on select "Percent off (%) Amount off ($)" at bounding box center [610, 251] width 184 height 20
select select "fixedAmount"
click at [518, 241] on select "Percent off (%) Amount off ($)" at bounding box center [610, 251] width 184 height 20
click at [450, 254] on input "0" at bounding box center [411, 251] width 165 height 20
type input "101.8"
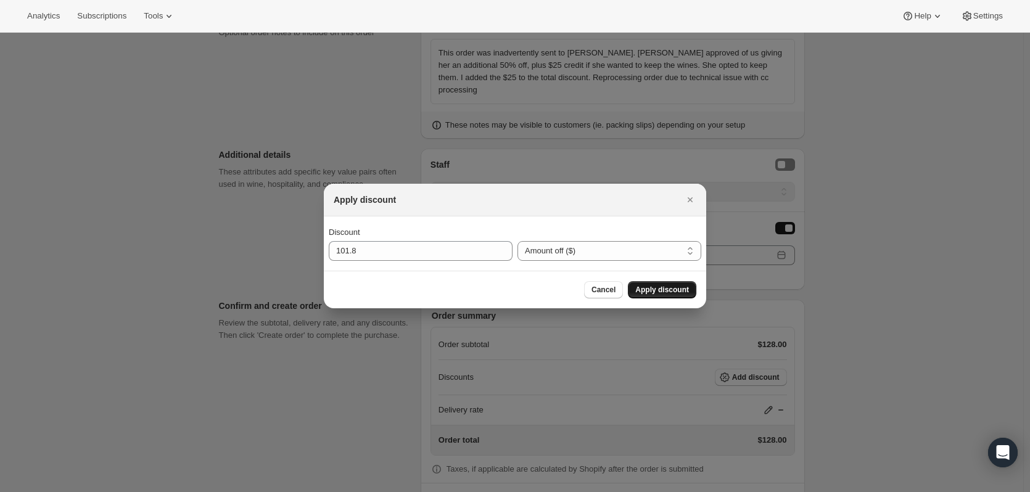
click at [664, 289] on span "Apply discount" at bounding box center [662, 290] width 54 height 10
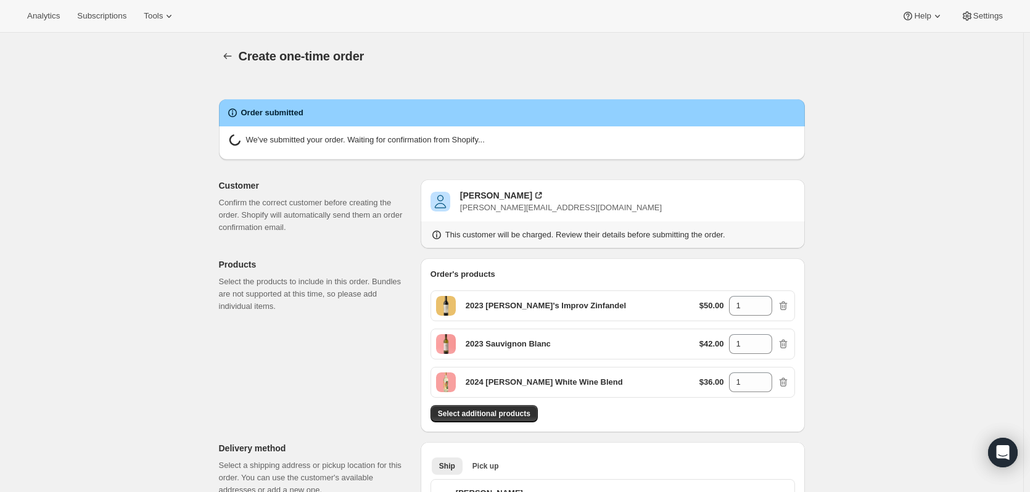
radio input "true"
